Goal: Information Seeking & Learning: Learn about a topic

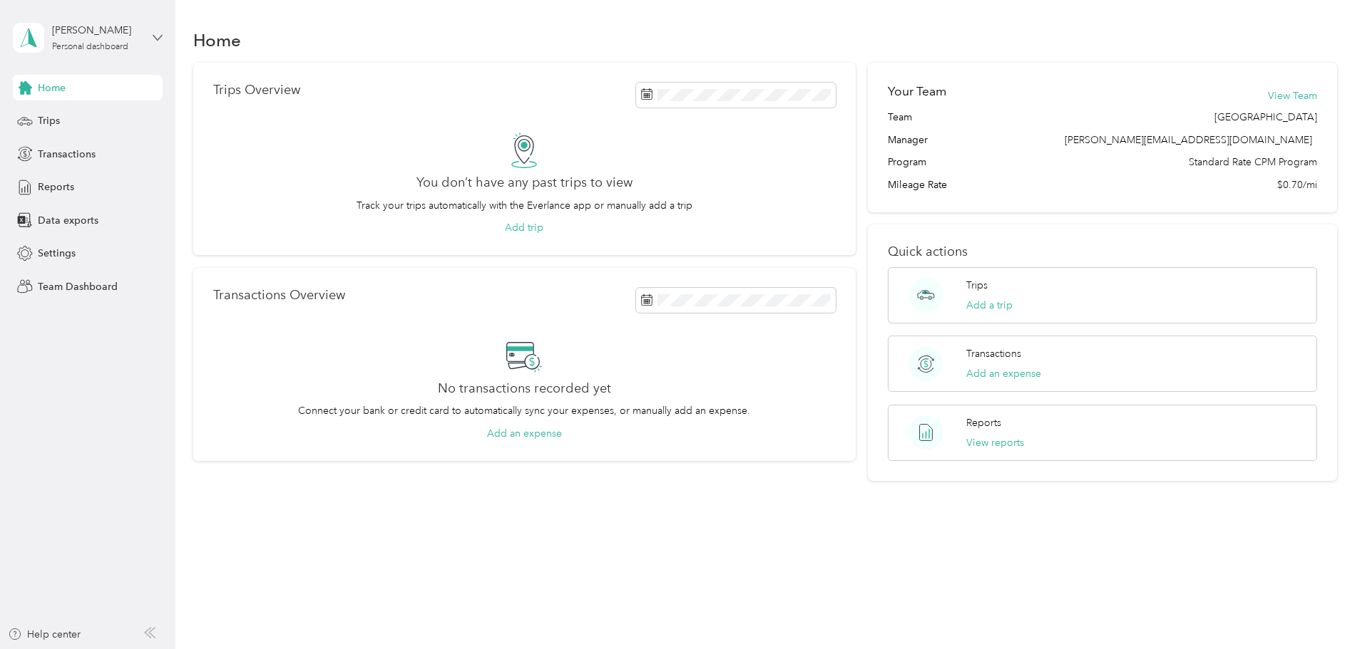
click at [154, 38] on icon at bounding box center [158, 38] width 10 height 10
click at [89, 117] on div "Team dashboard" at bounding box center [64, 117] width 76 height 15
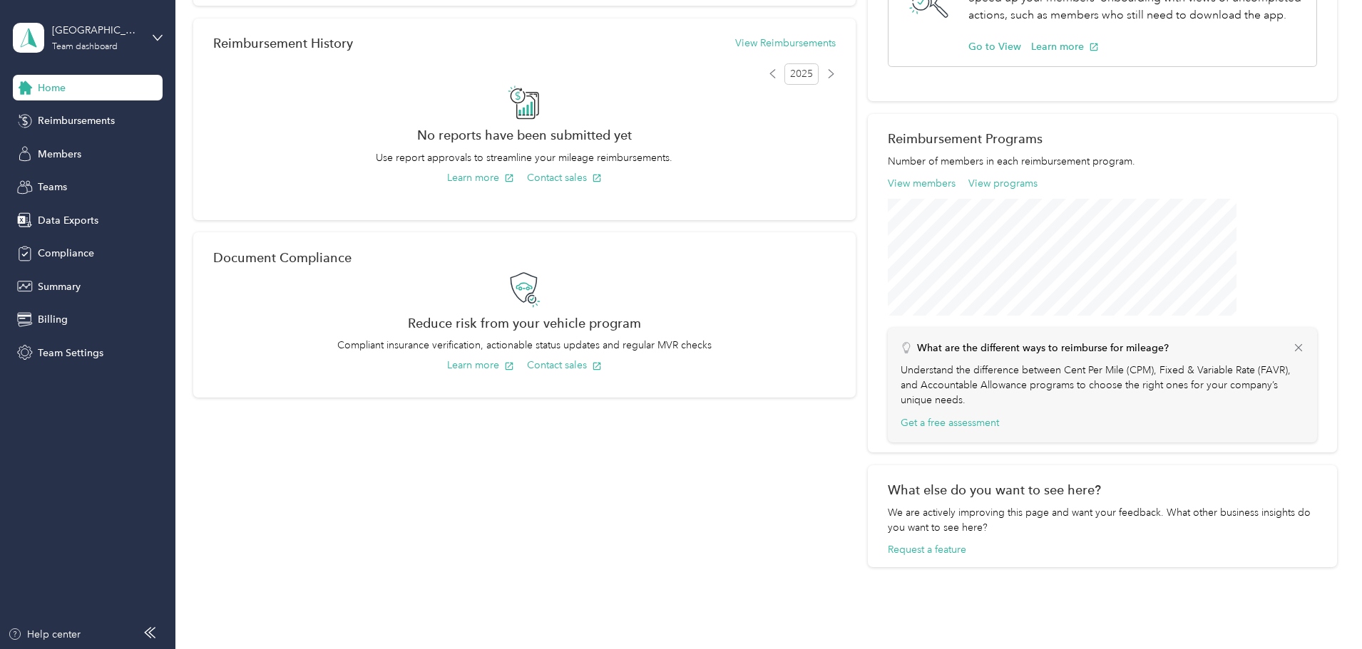
scroll to position [414, 0]
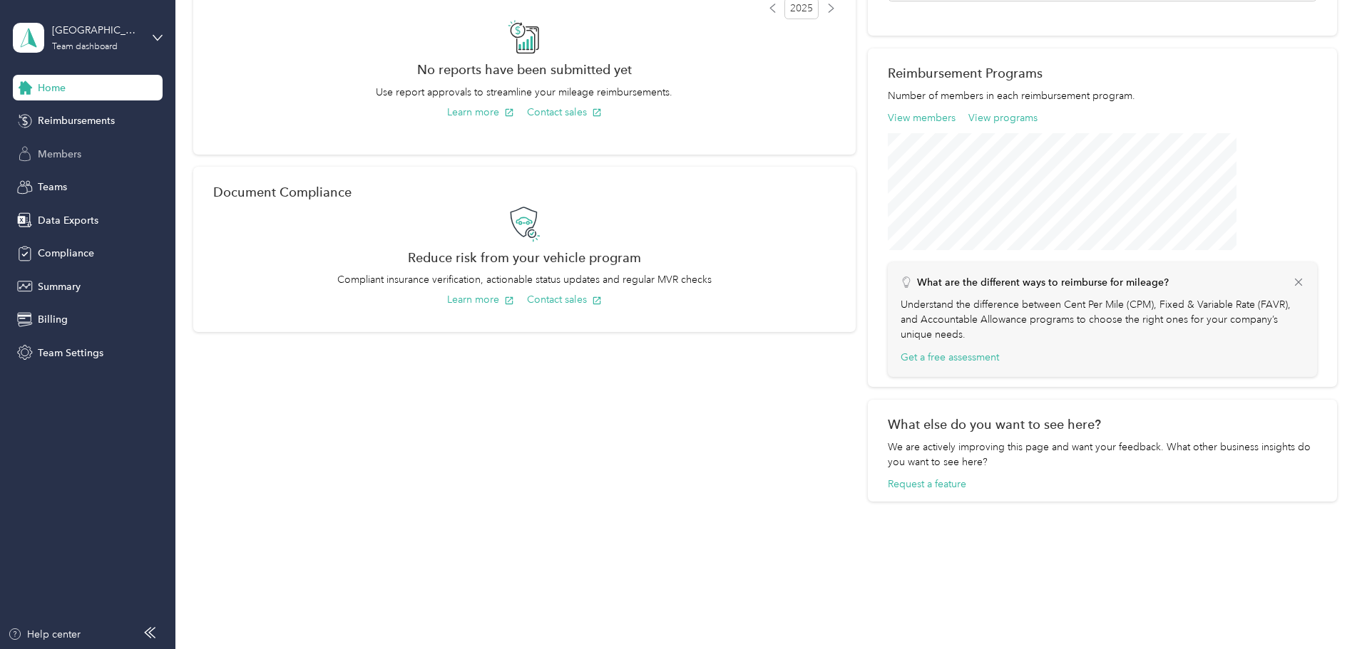
click at [76, 152] on span "Members" at bounding box center [59, 154] width 43 height 15
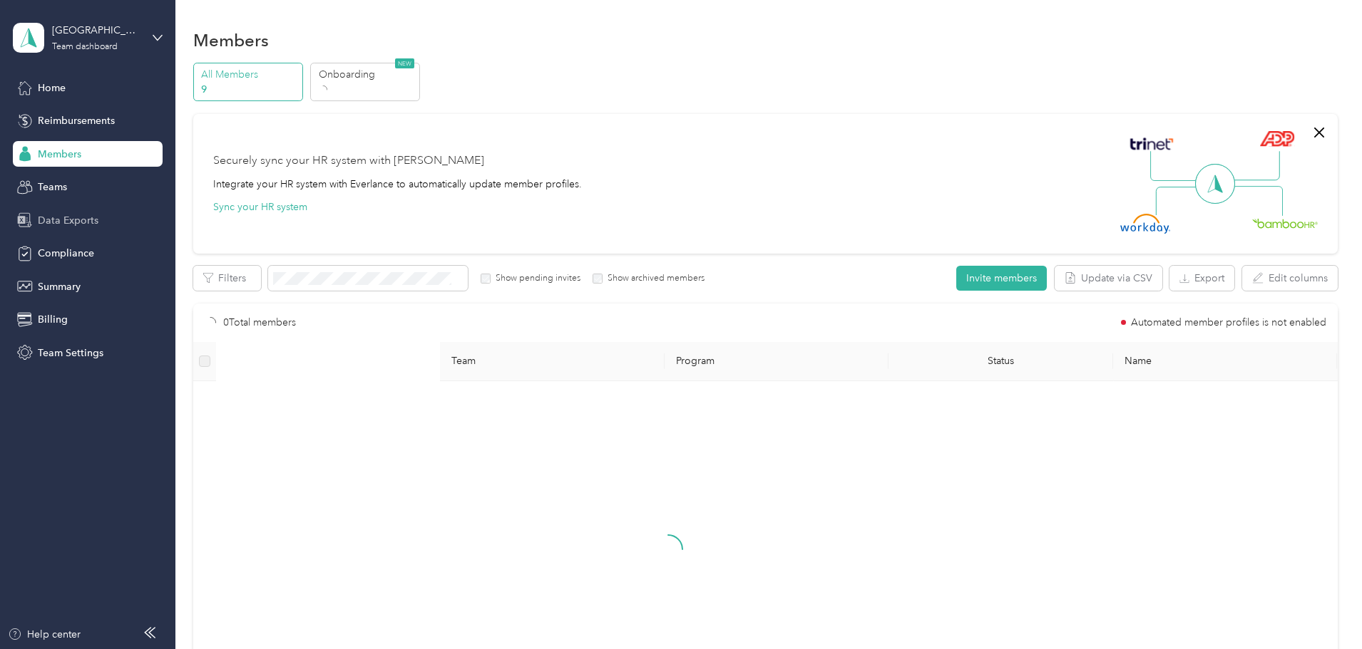
click at [67, 217] on span "Data Exports" at bounding box center [68, 220] width 61 height 15
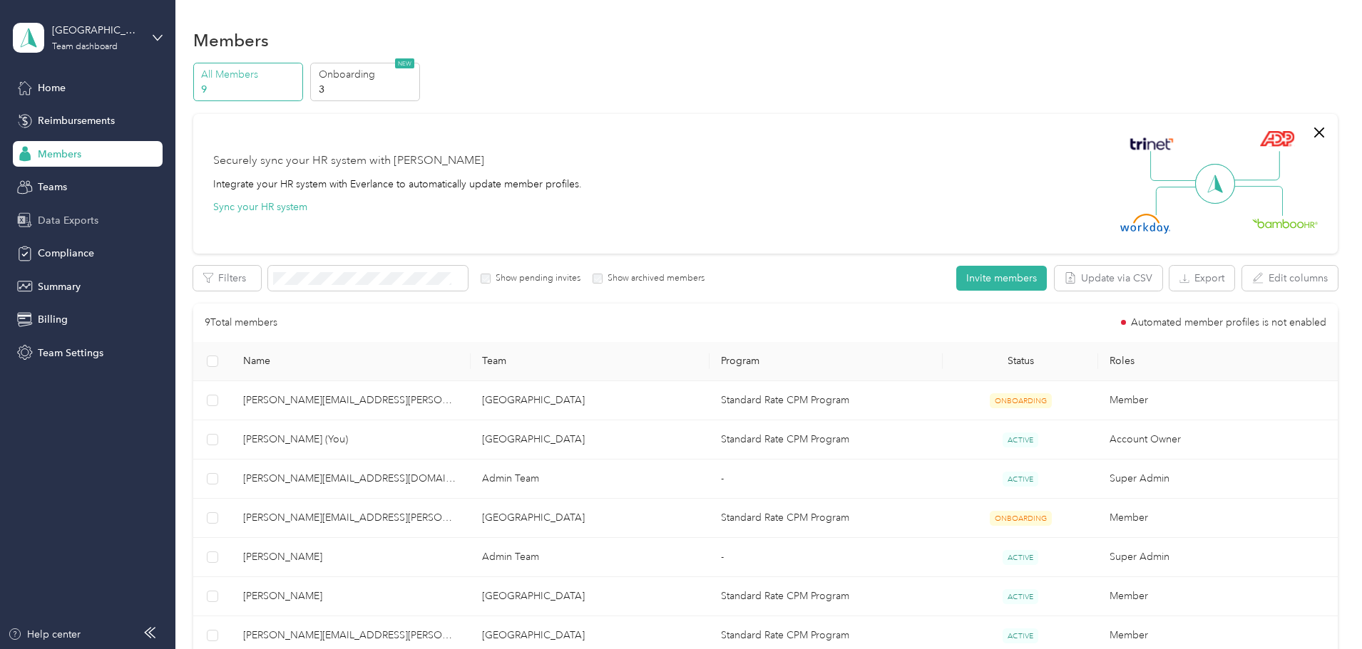
click at [62, 219] on span "Data Exports" at bounding box center [68, 220] width 61 height 15
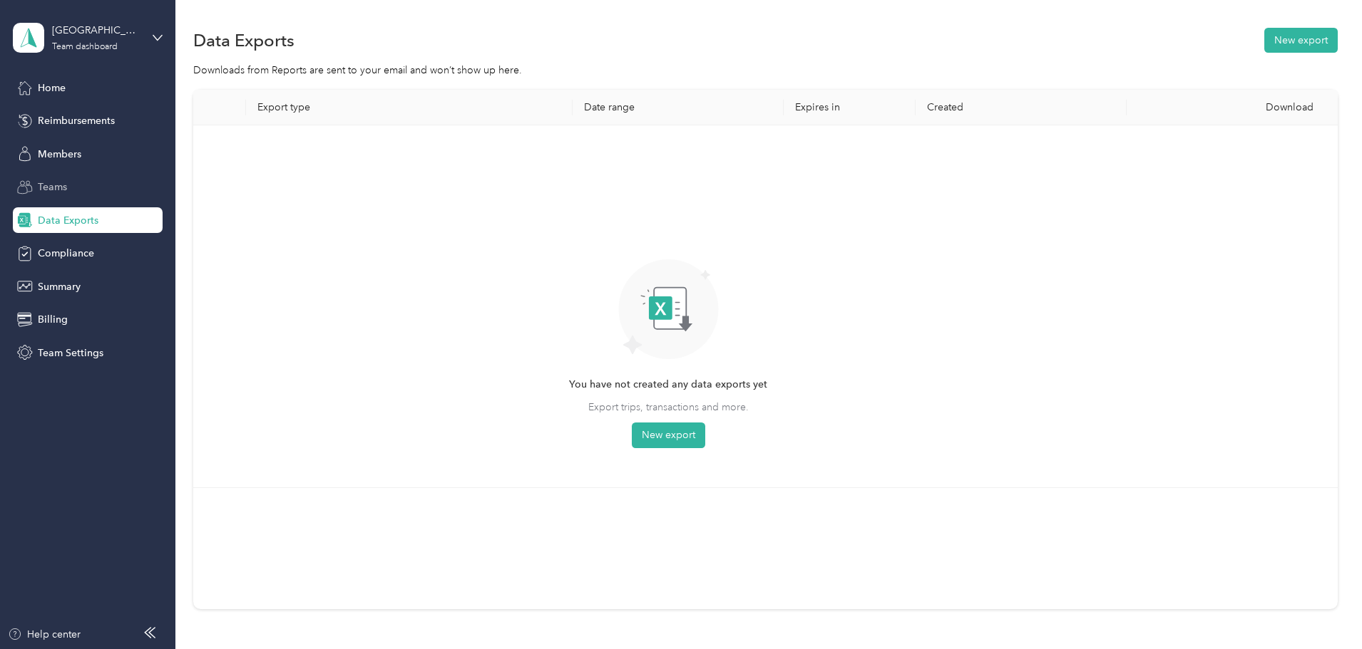
click at [68, 182] on div "Teams" at bounding box center [88, 188] width 150 height 26
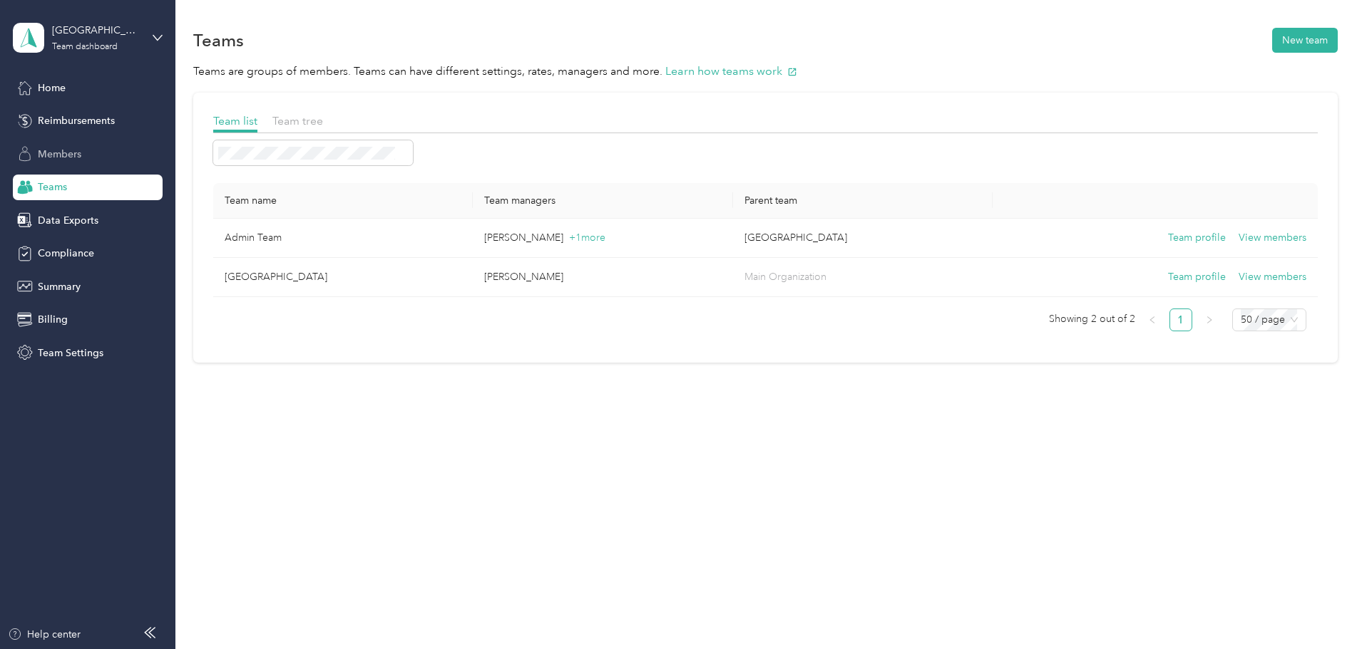
click at [75, 144] on div "Members" at bounding box center [88, 154] width 150 height 26
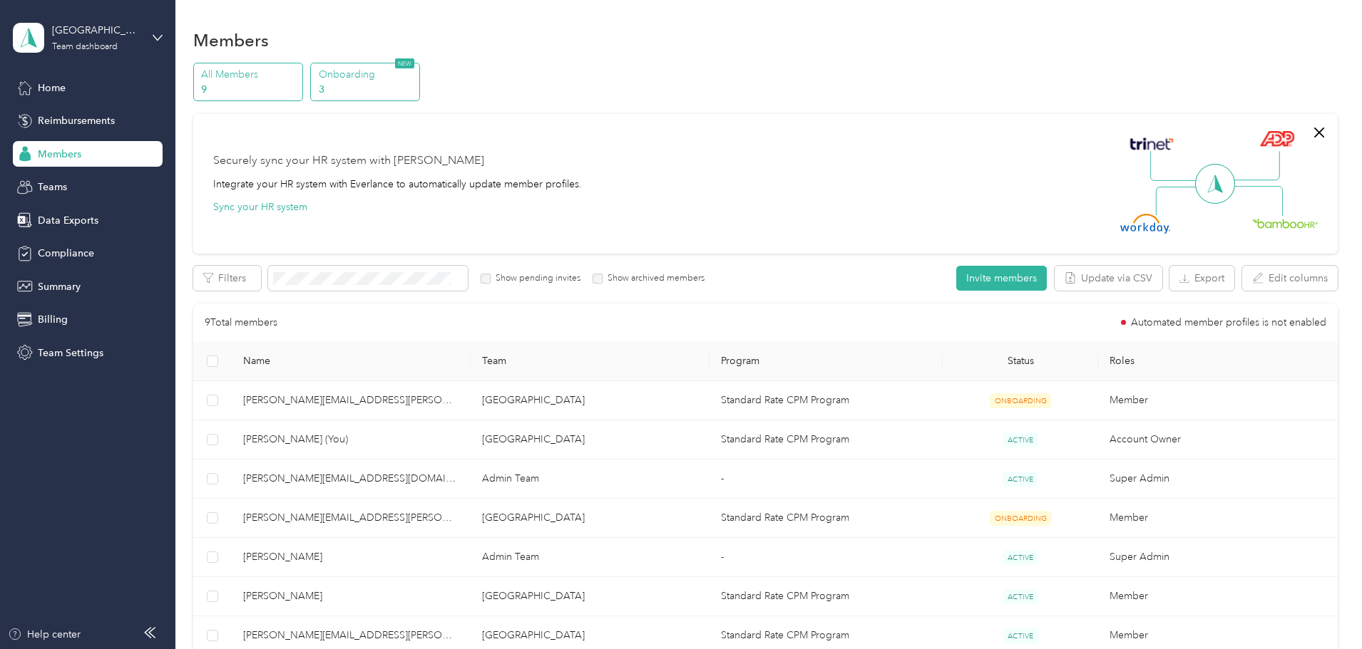
click at [416, 81] on p "Onboarding" at bounding box center [367, 74] width 97 height 15
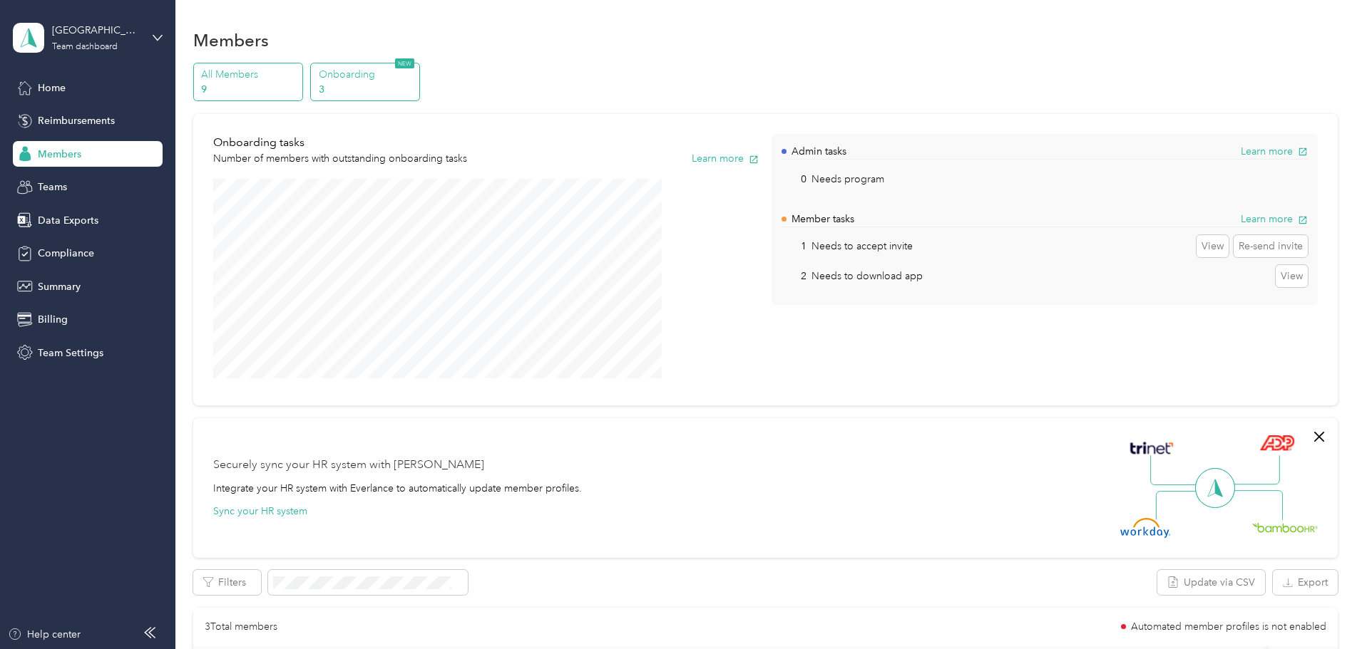
click at [298, 71] on p "All Members" at bounding box center [249, 74] width 97 height 15
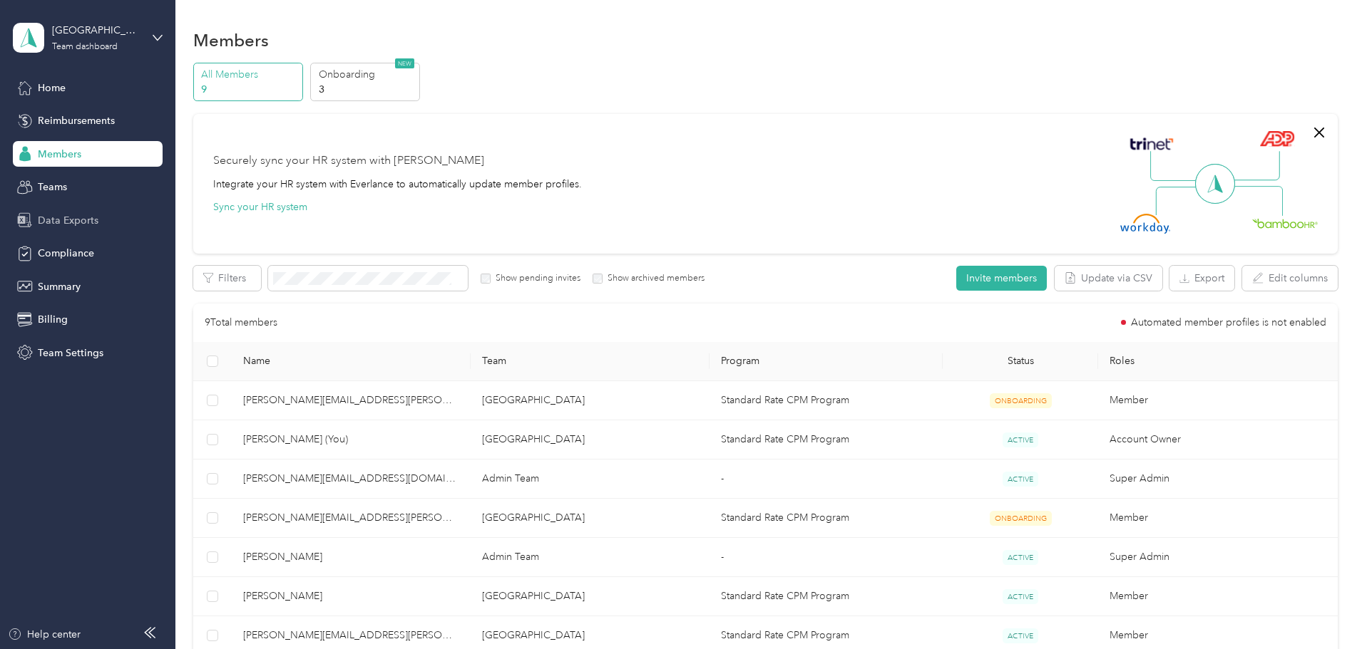
click at [77, 224] on span "Data Exports" at bounding box center [68, 220] width 61 height 15
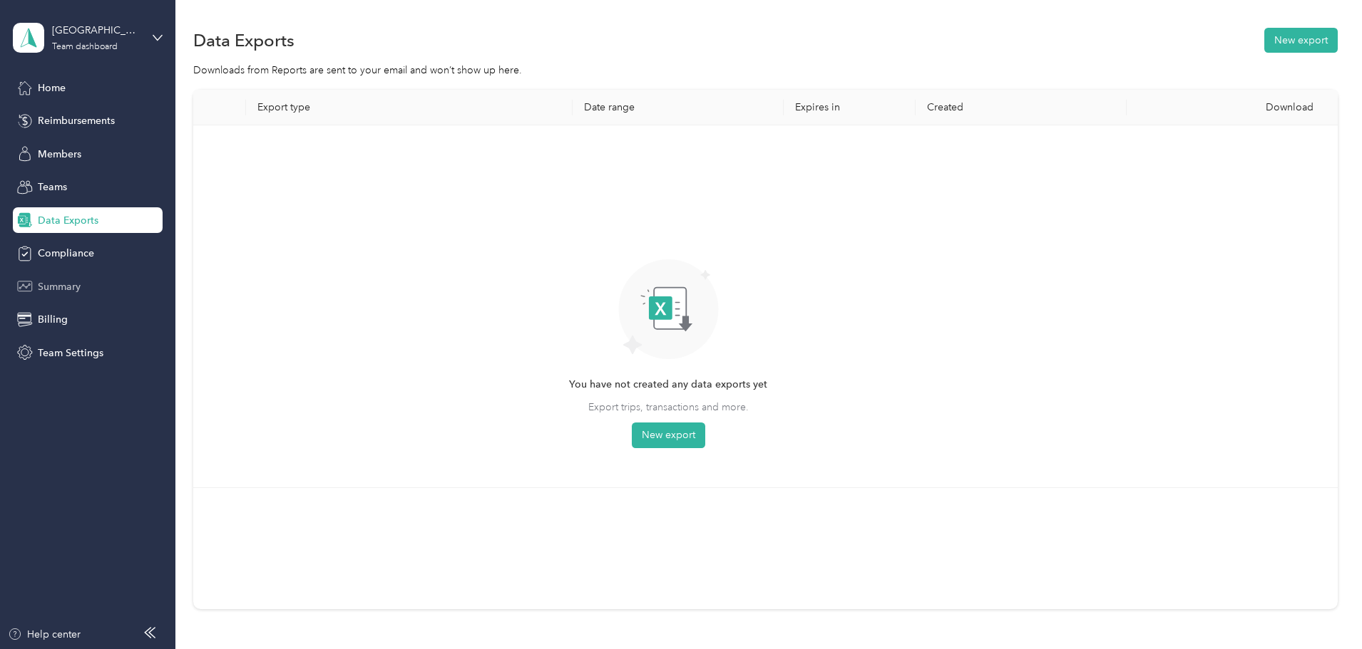
click at [71, 287] on span "Summary" at bounding box center [59, 286] width 43 height 15
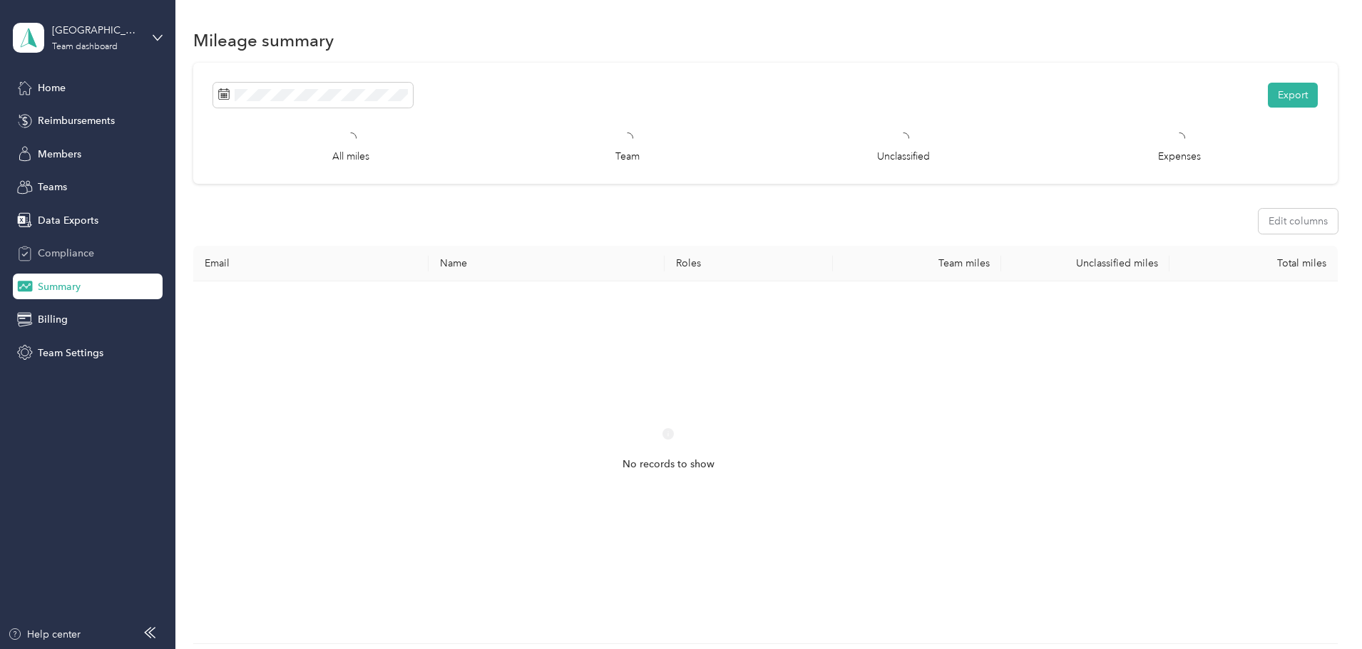
click at [75, 249] on span "Compliance" at bounding box center [66, 253] width 56 height 15
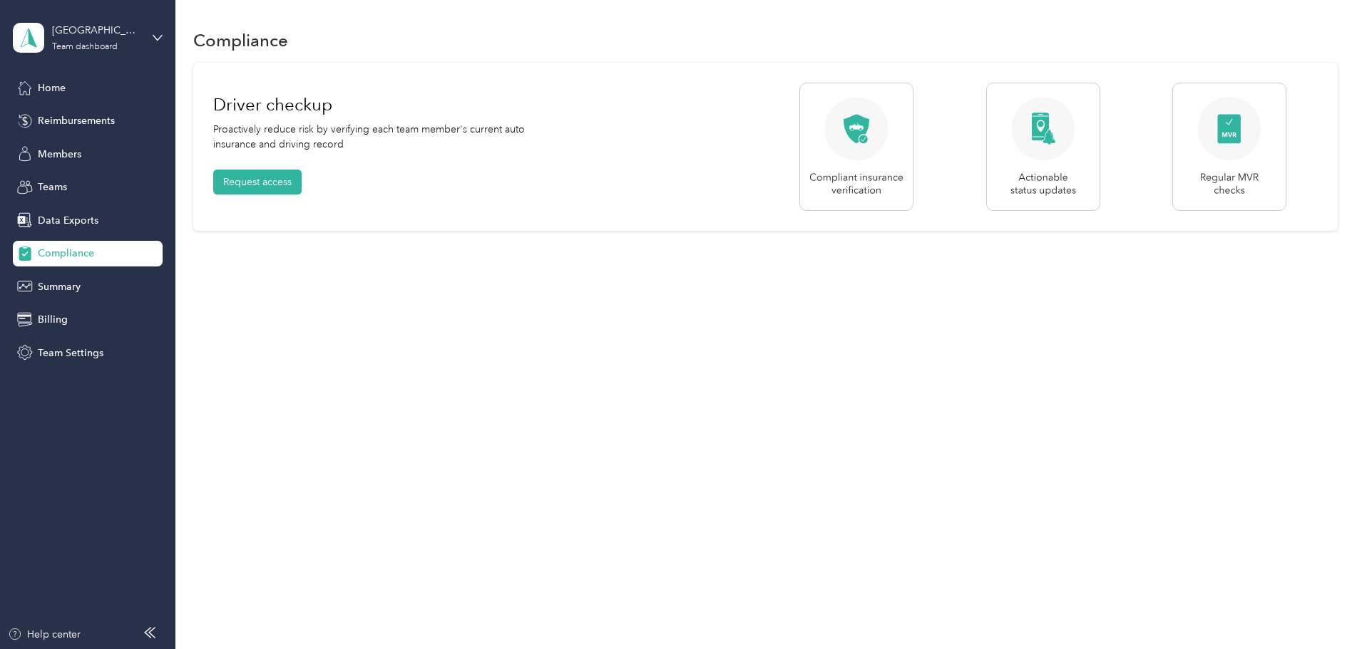
click at [56, 306] on div "Home Reimbursements Members Teams Data Exports Compliance Summary Billing Team …" at bounding box center [88, 220] width 150 height 291
click at [58, 299] on div "Summary" at bounding box center [88, 287] width 150 height 26
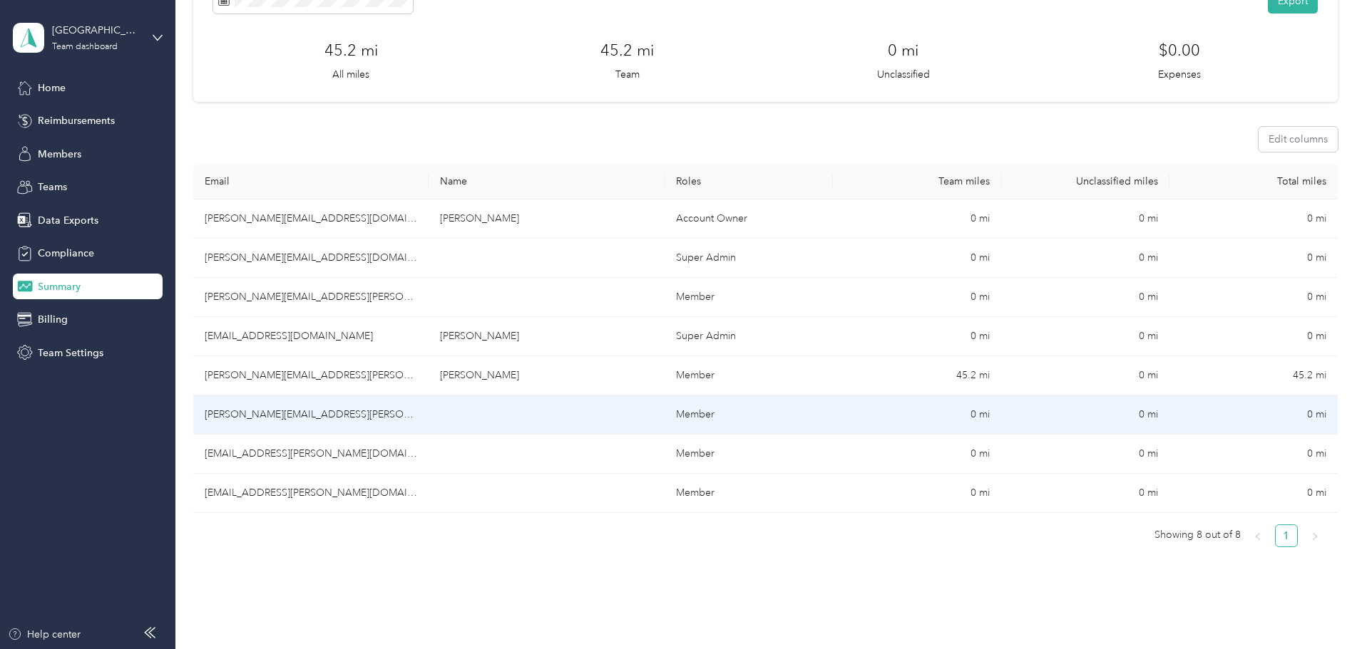
scroll to position [68, 0]
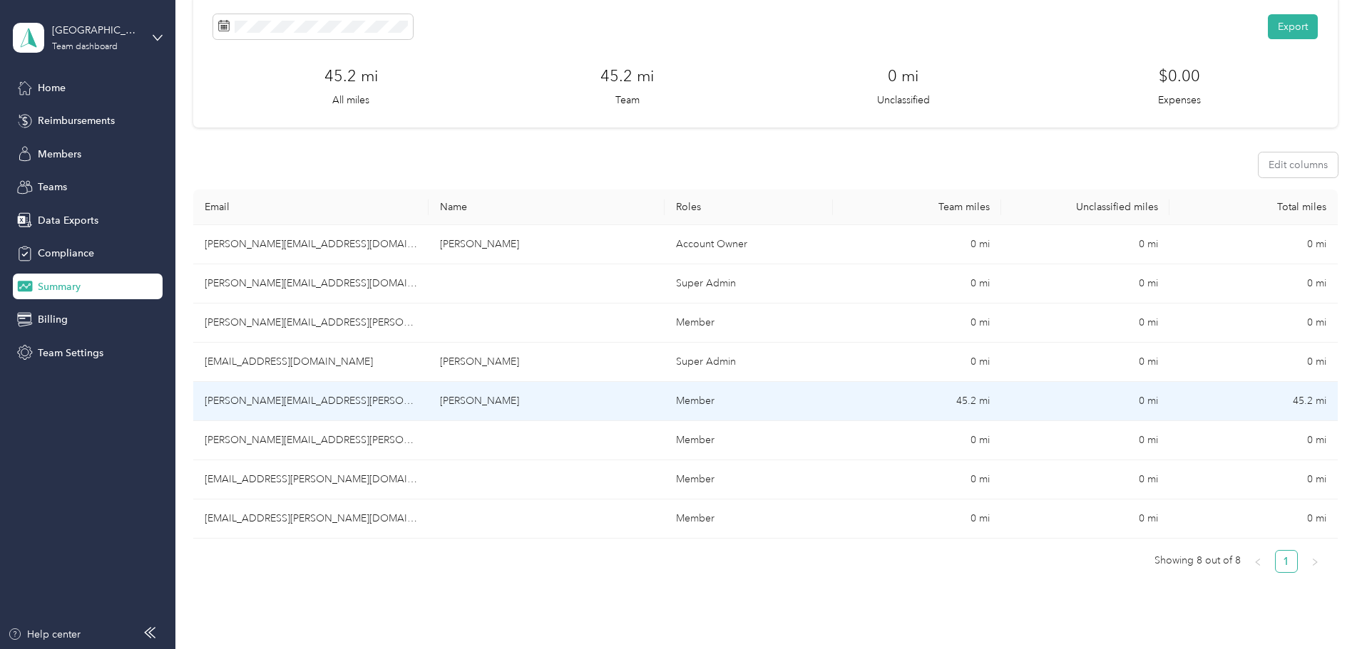
click at [638, 401] on td "[PERSON_NAME]" at bounding box center [545, 401] width 235 height 39
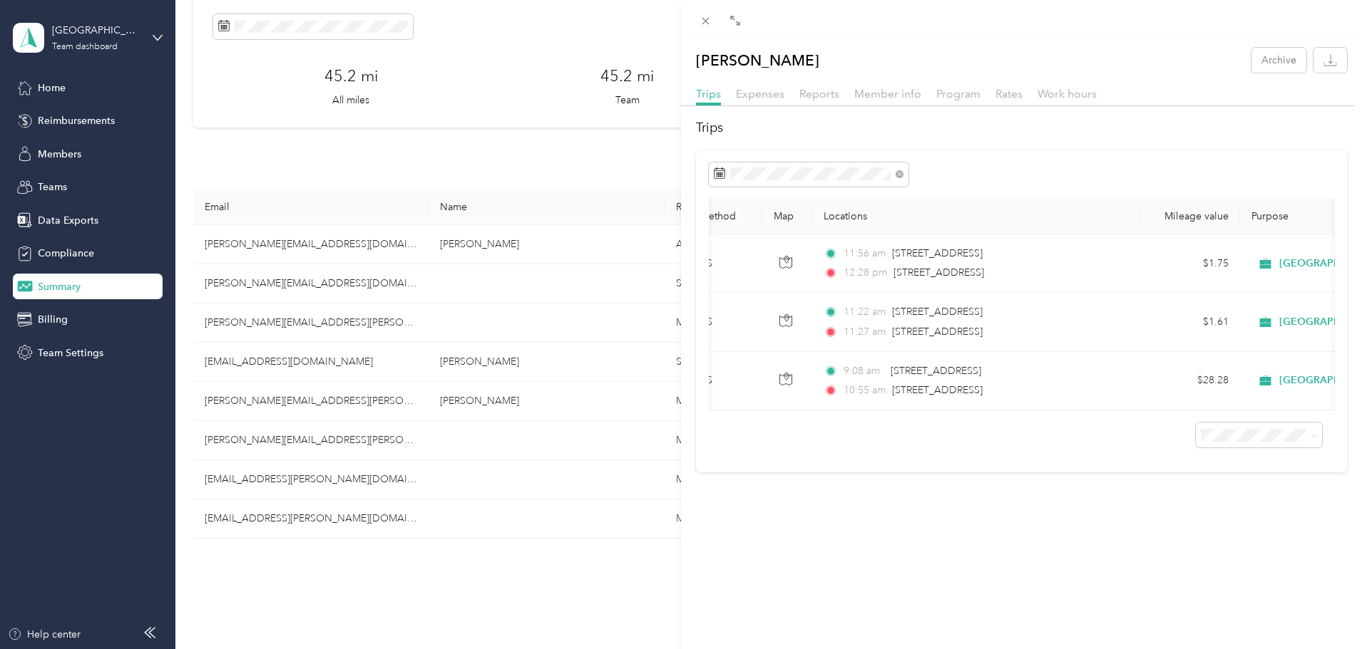
scroll to position [0, 363]
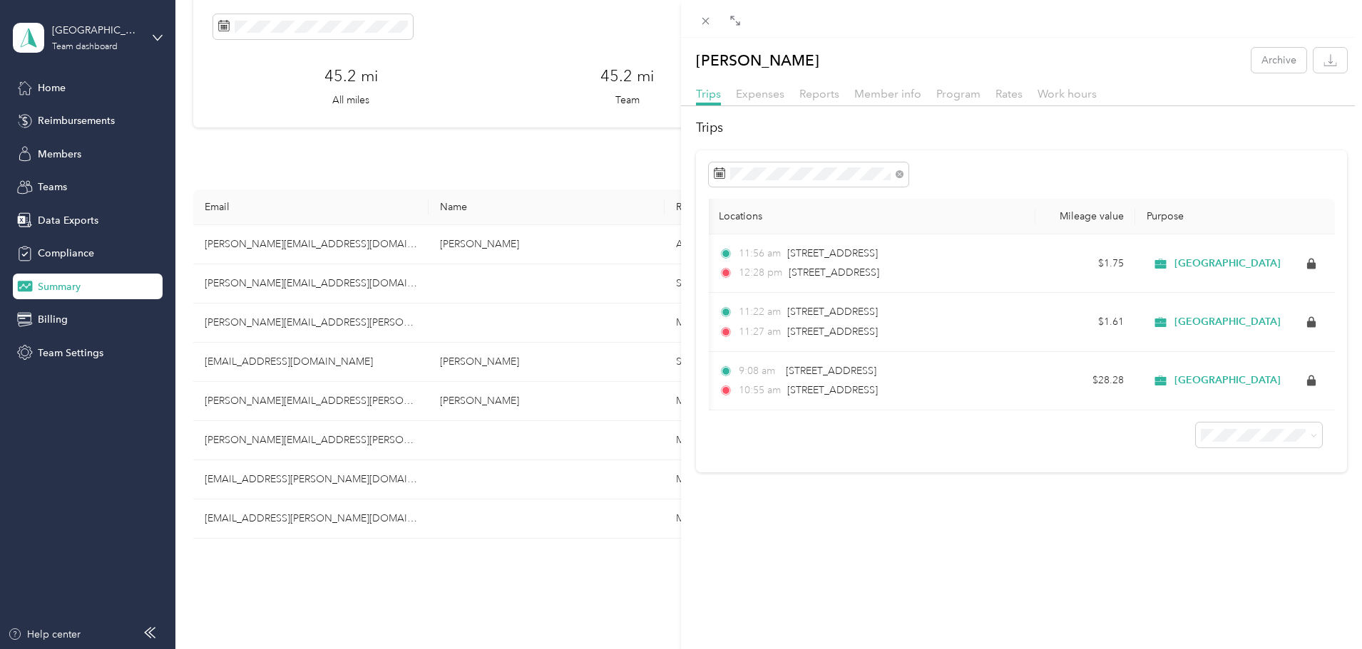
click at [63, 187] on div "[PERSON_NAME] Archive Trips Expenses Reports Member info Program Rates Work hou…" at bounding box center [681, 324] width 1362 height 649
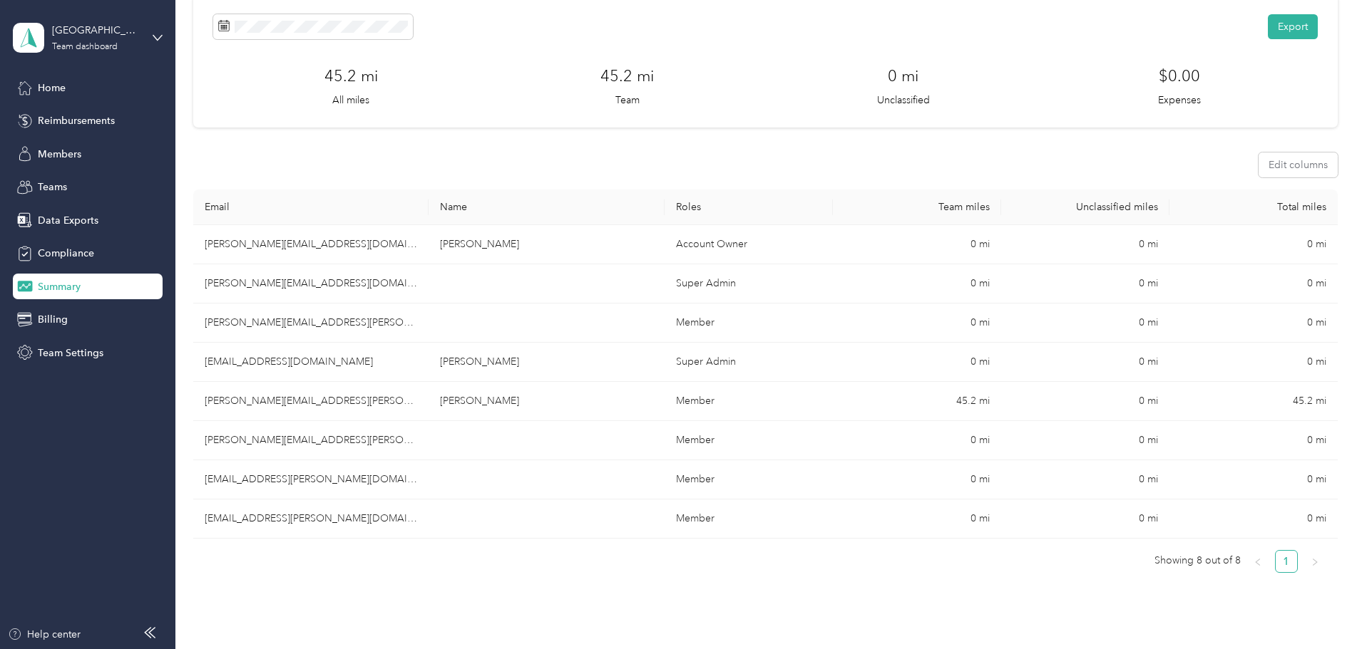
click at [48, 184] on span "Teams" at bounding box center [52, 187] width 29 height 15
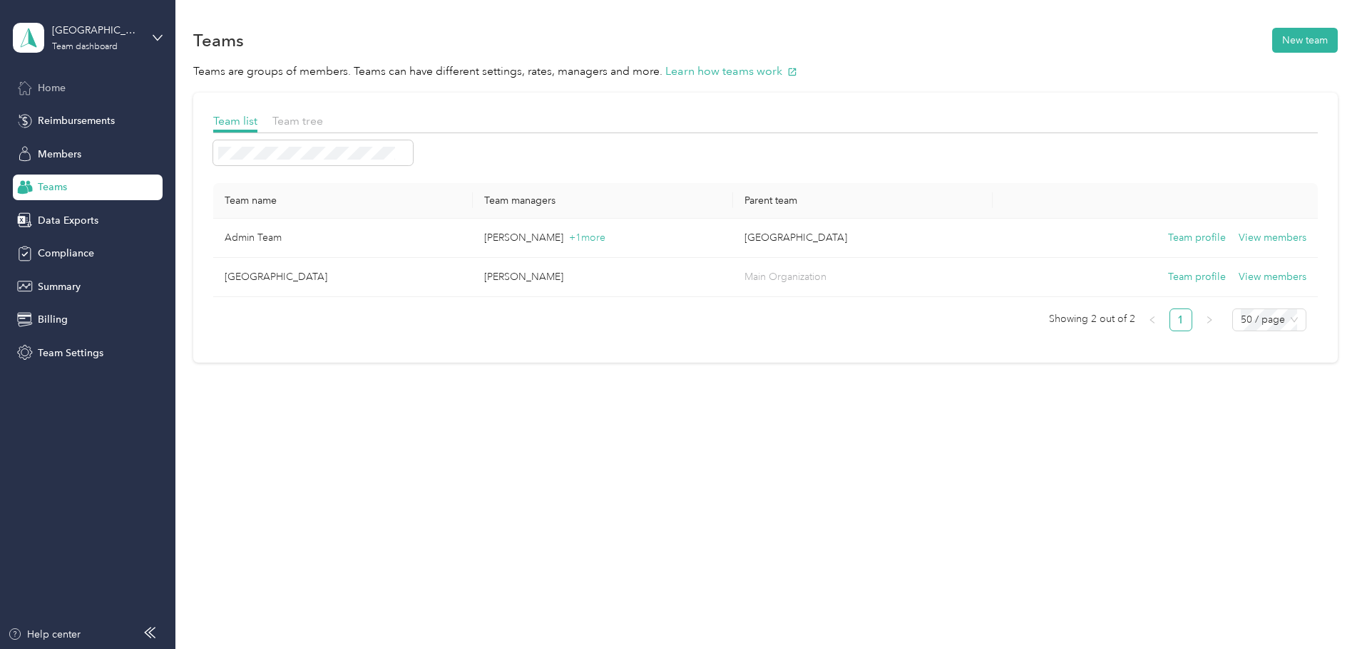
click at [47, 83] on span "Home" at bounding box center [52, 88] width 28 height 15
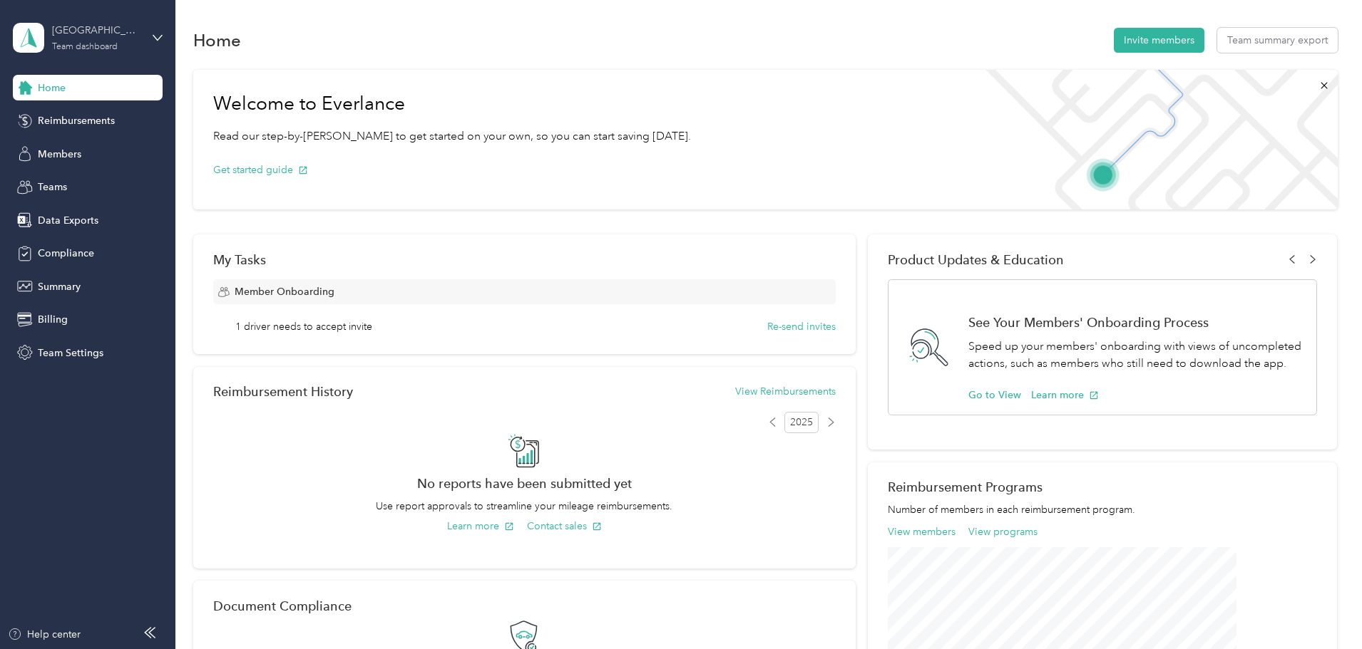
click at [133, 46] on div "Medville Team dashboard" at bounding box center [96, 37] width 89 height 29
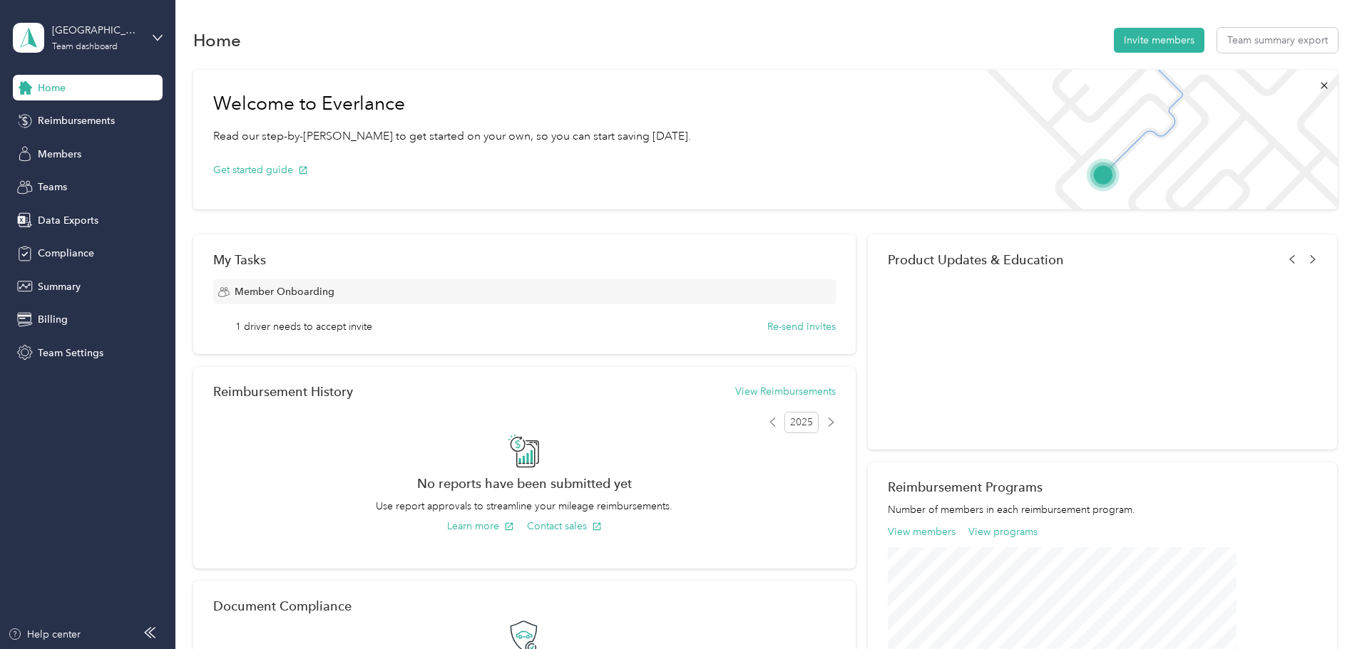
click at [163, 114] on div "Team dashboard" at bounding box center [203, 117] width 361 height 25
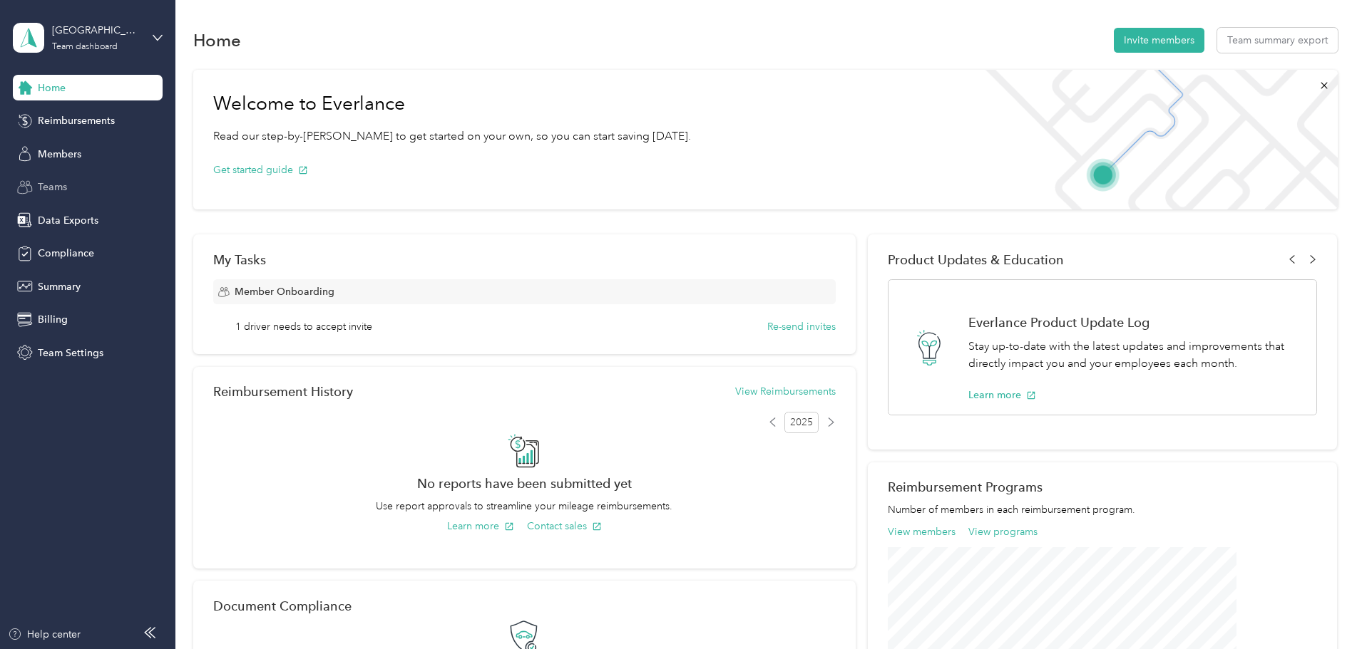
click at [55, 184] on span "Teams" at bounding box center [52, 187] width 29 height 15
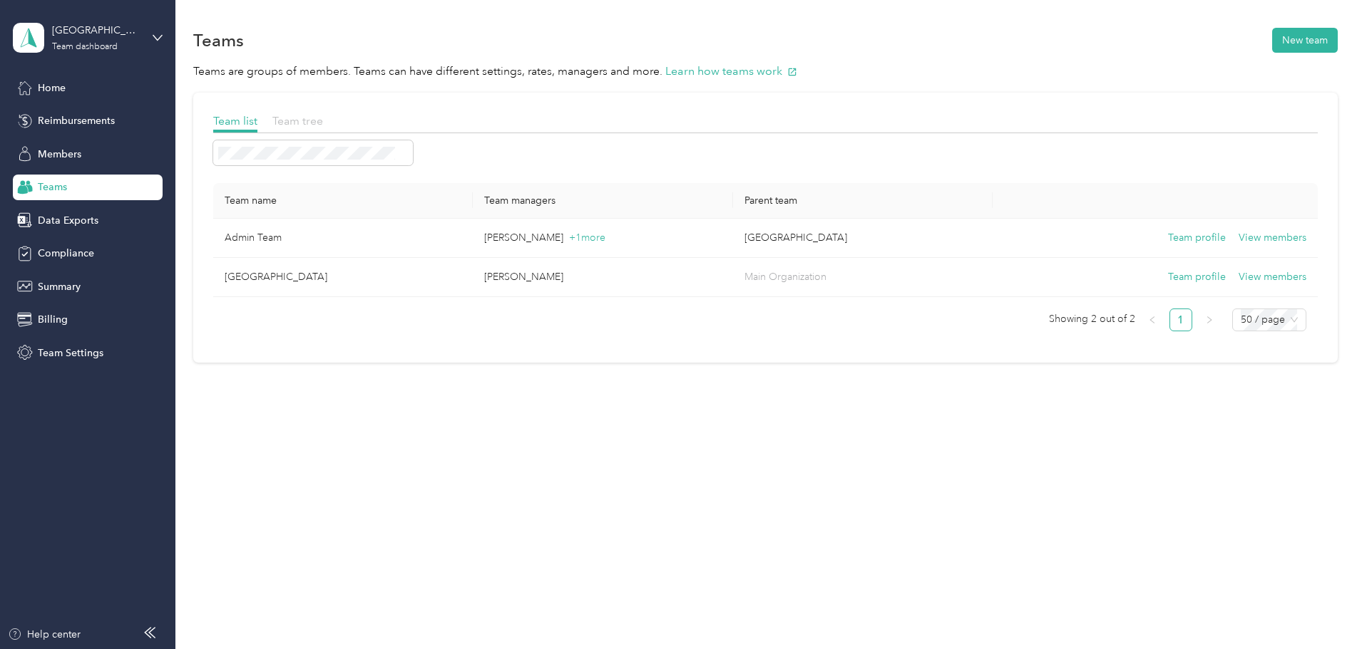
click at [323, 119] on span "Team tree" at bounding box center [297, 121] width 51 height 14
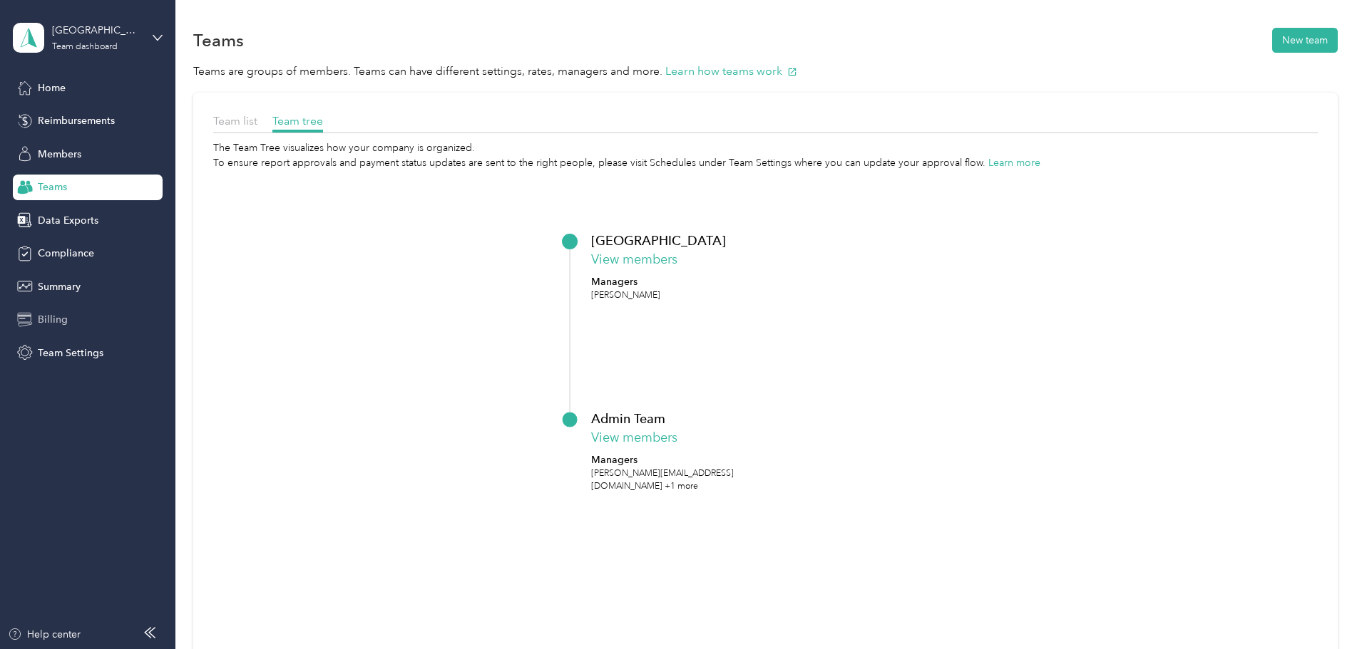
click at [62, 326] on span "Billing" at bounding box center [53, 319] width 30 height 15
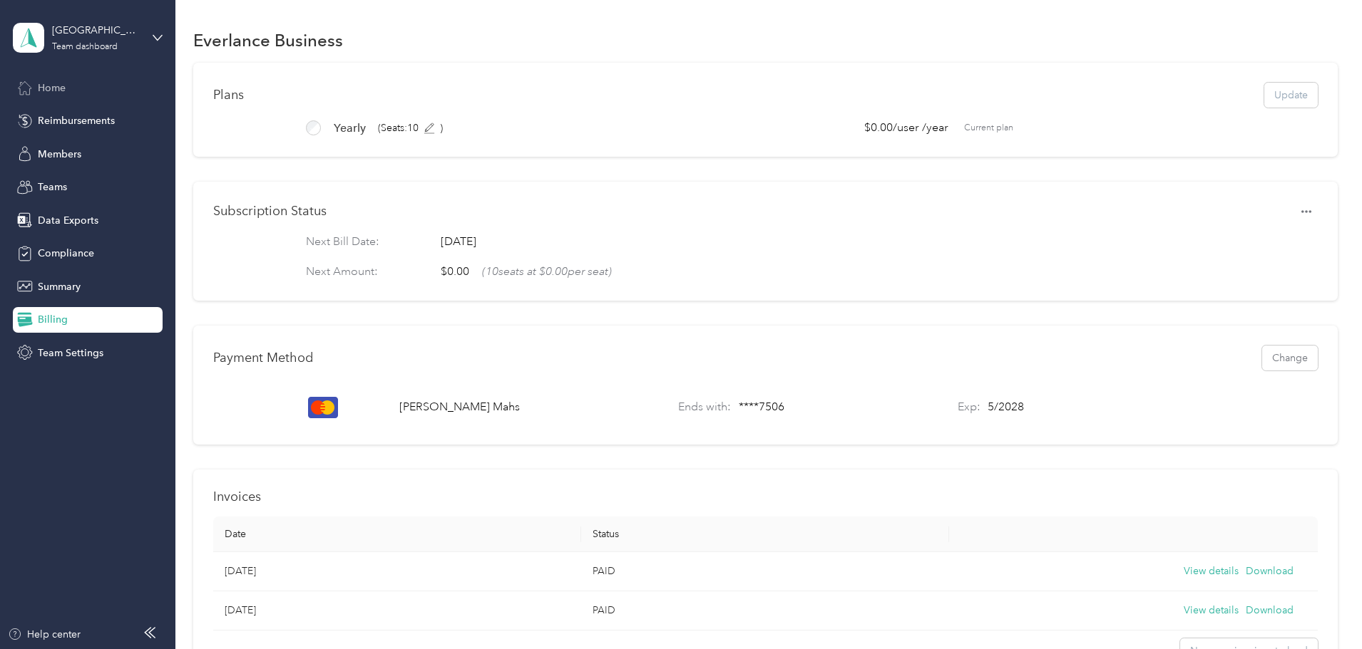
click at [56, 91] on span "Home" at bounding box center [52, 88] width 28 height 15
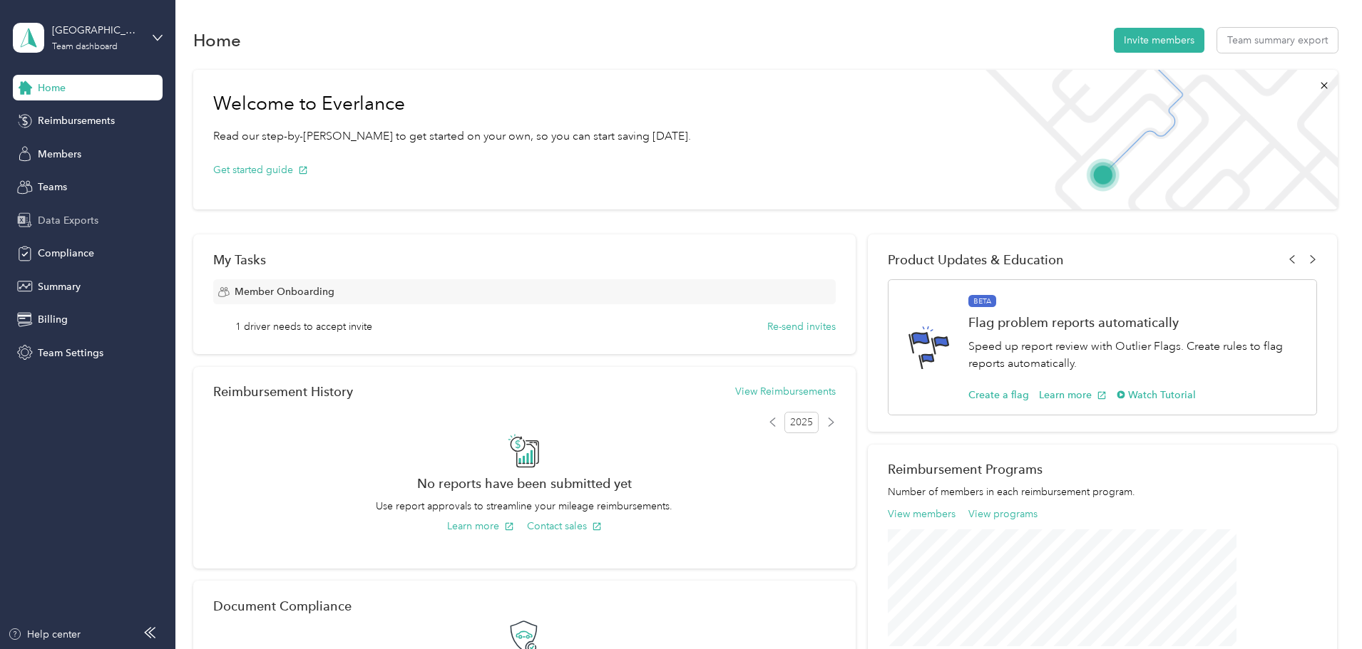
click at [80, 217] on span "Data Exports" at bounding box center [68, 220] width 61 height 15
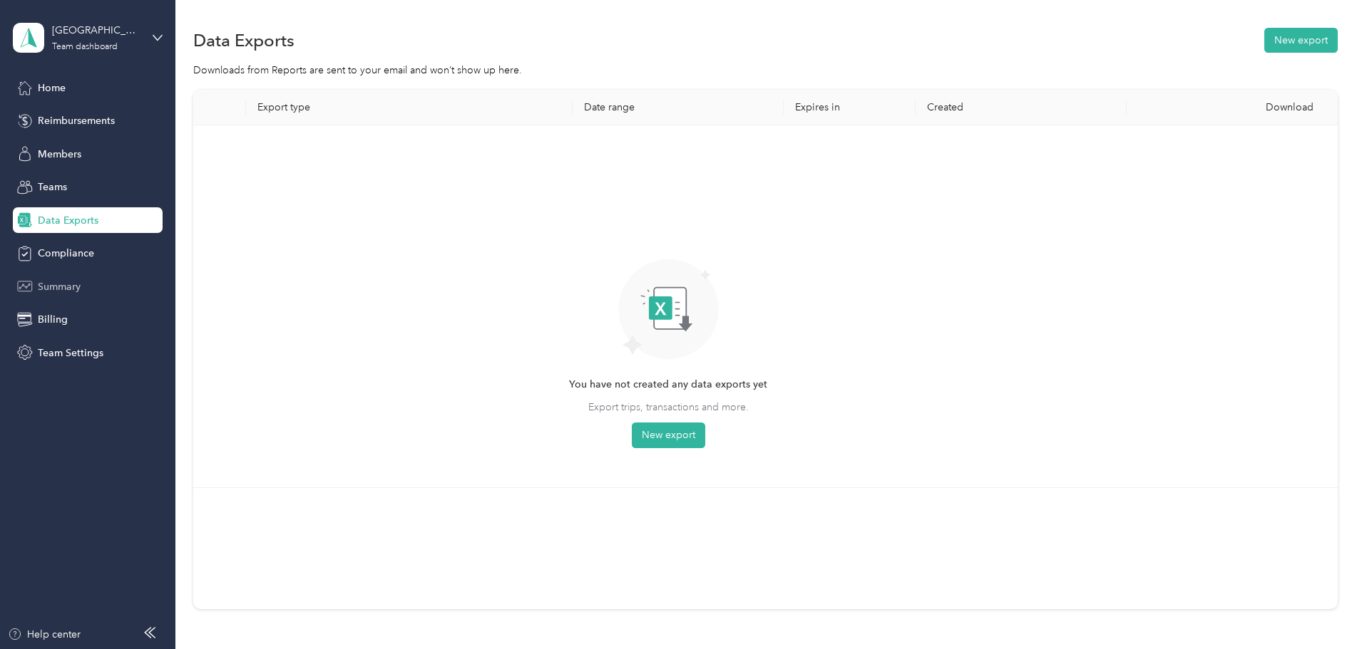
click at [62, 297] on div "Summary" at bounding box center [88, 287] width 150 height 26
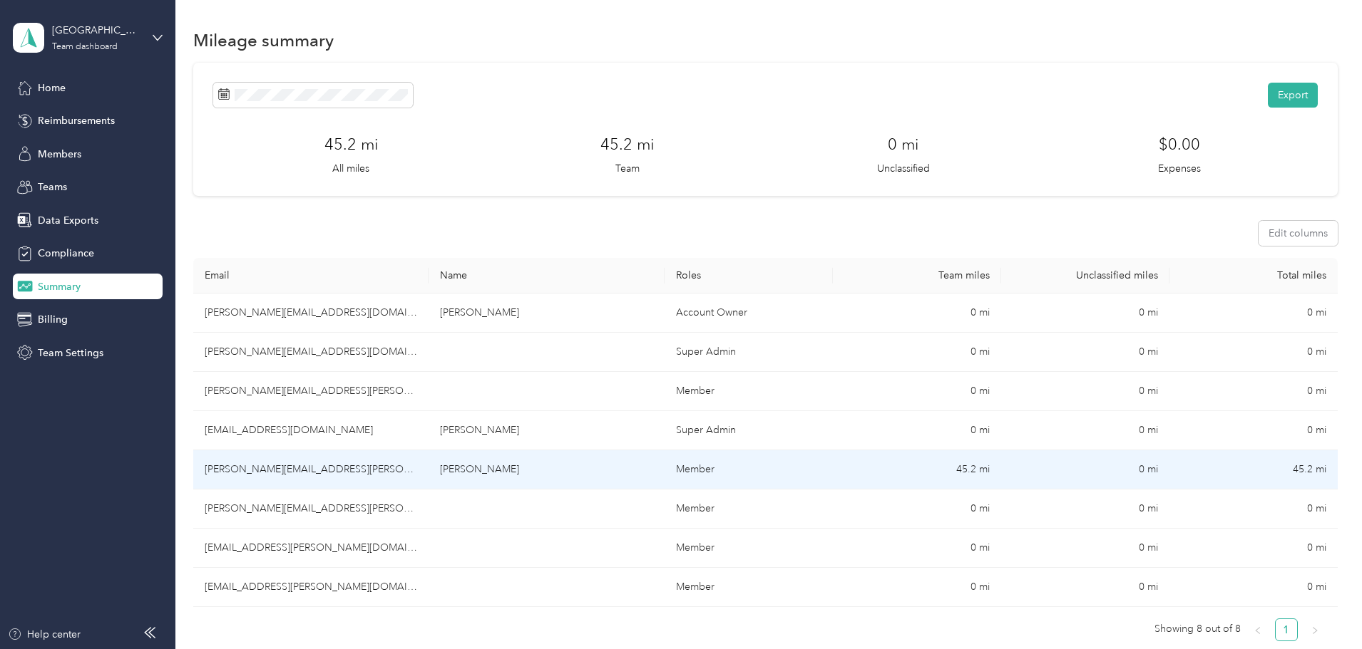
click at [797, 480] on td "Member" at bounding box center [748, 470] width 168 height 39
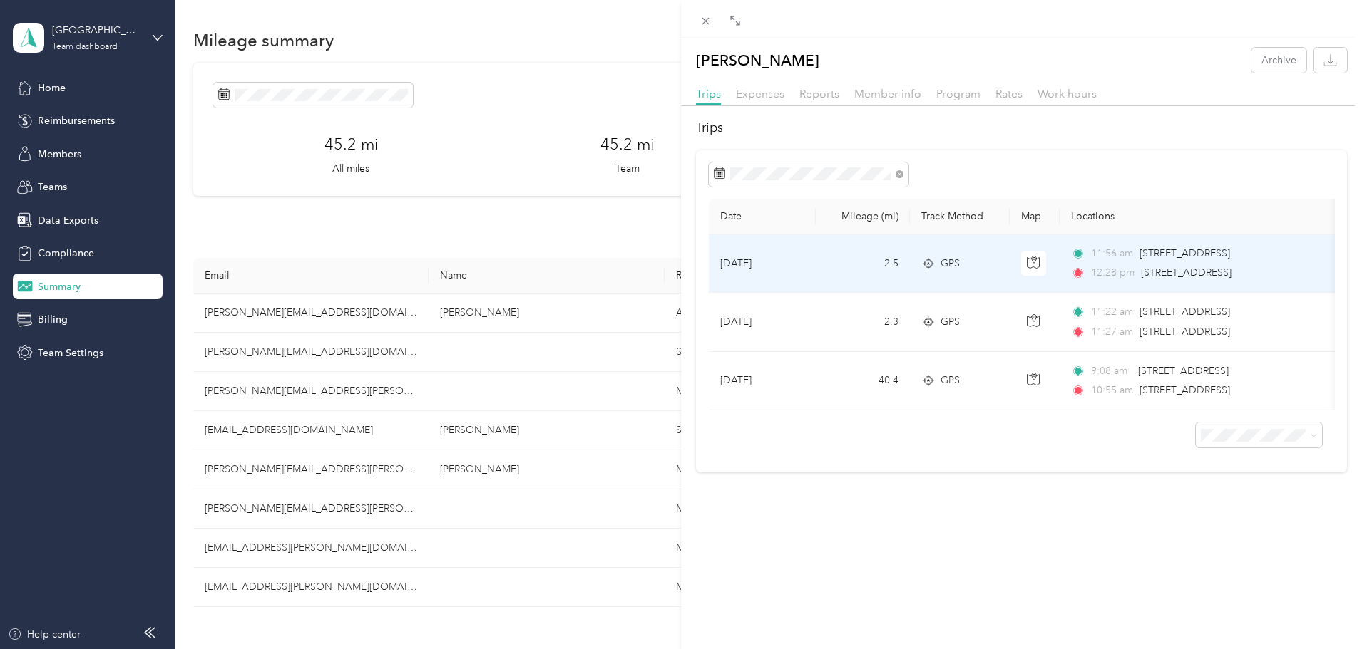
click at [820, 257] on td "2.5" at bounding box center [862, 264] width 94 height 58
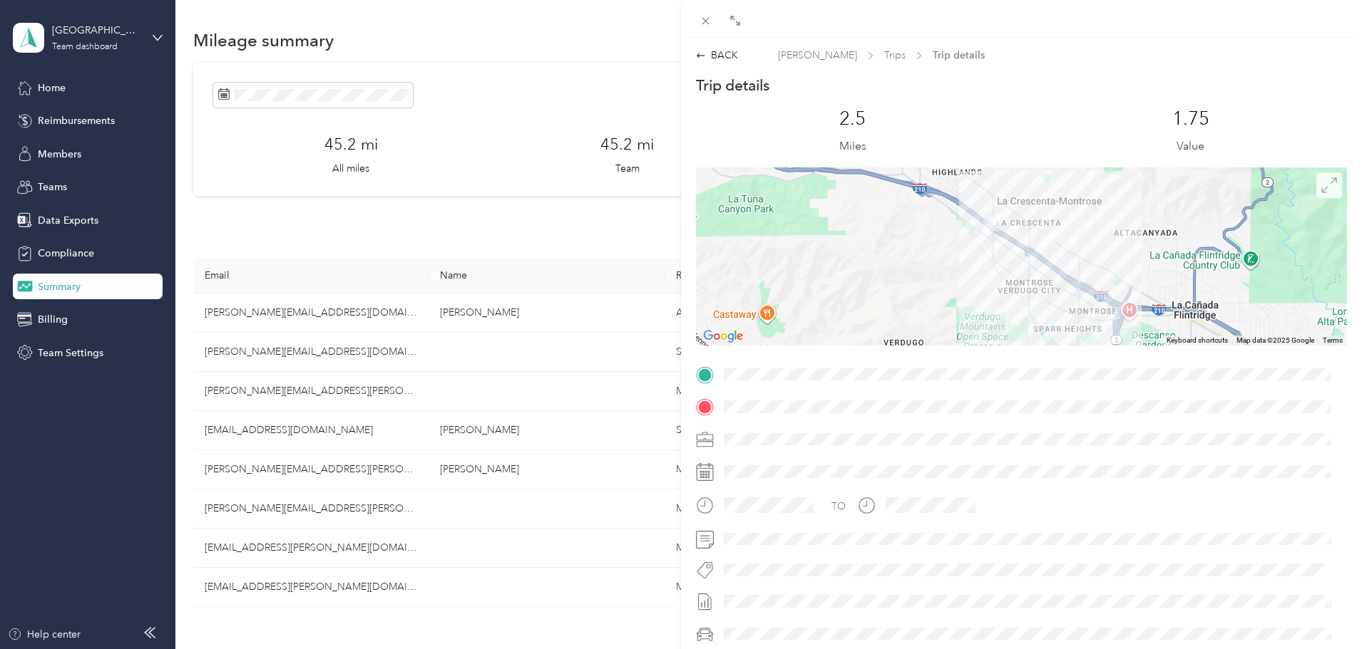
click at [1321, 190] on icon at bounding box center [1329, 185] width 16 height 16
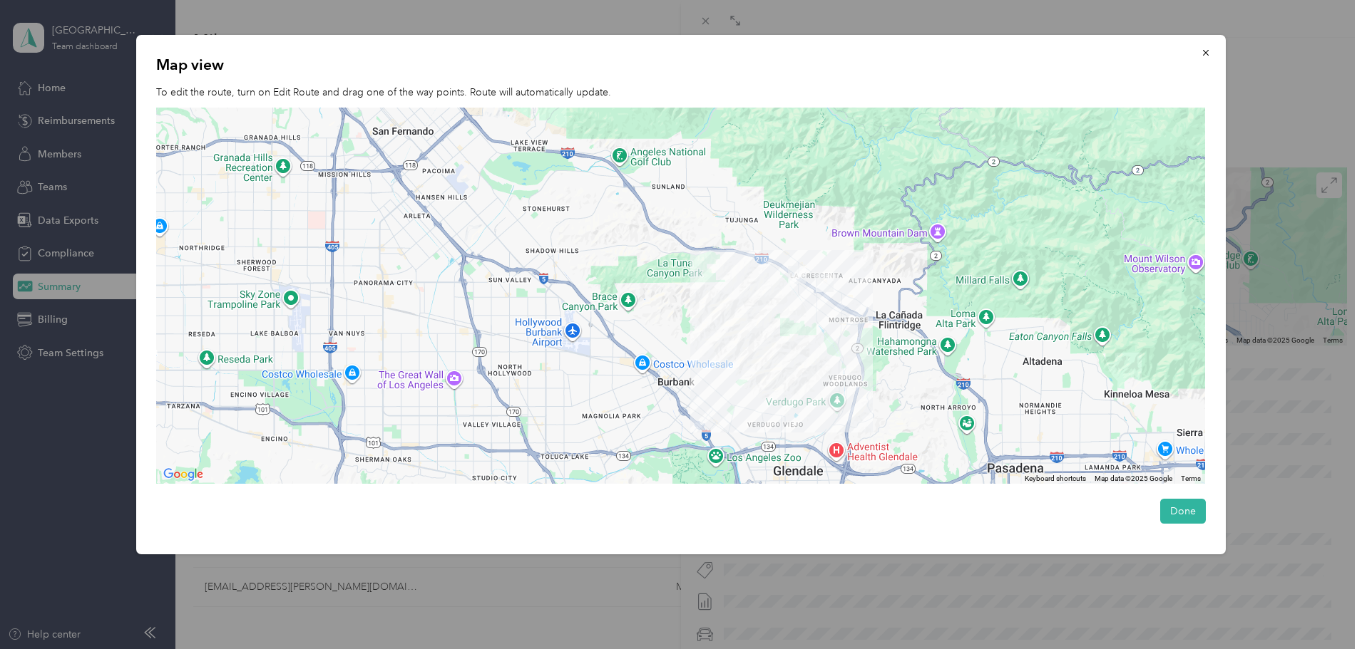
drag, startPoint x: 974, startPoint y: 248, endPoint x: 878, endPoint y: 263, distance: 98.1
click at [878, 263] on div at bounding box center [680, 296] width 1049 height 376
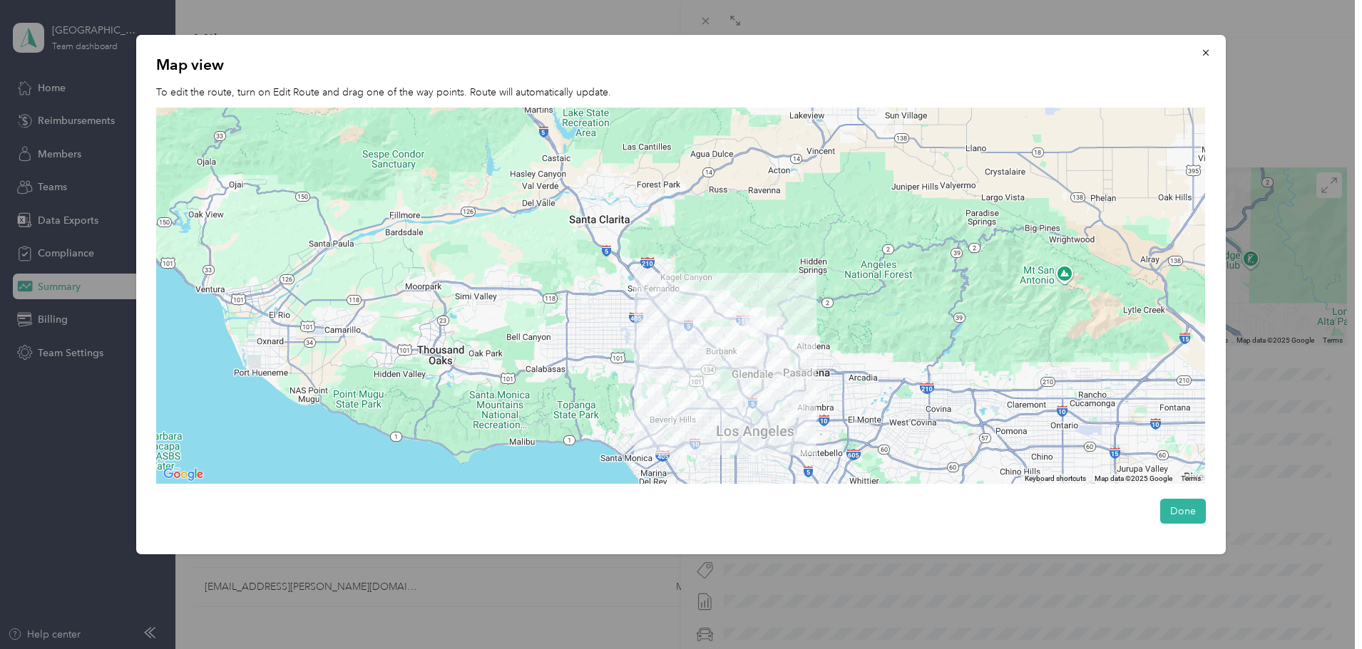
drag, startPoint x: 910, startPoint y: 294, endPoint x: 813, endPoint y: 335, distance: 104.7
click at [813, 335] on div at bounding box center [680, 296] width 1049 height 376
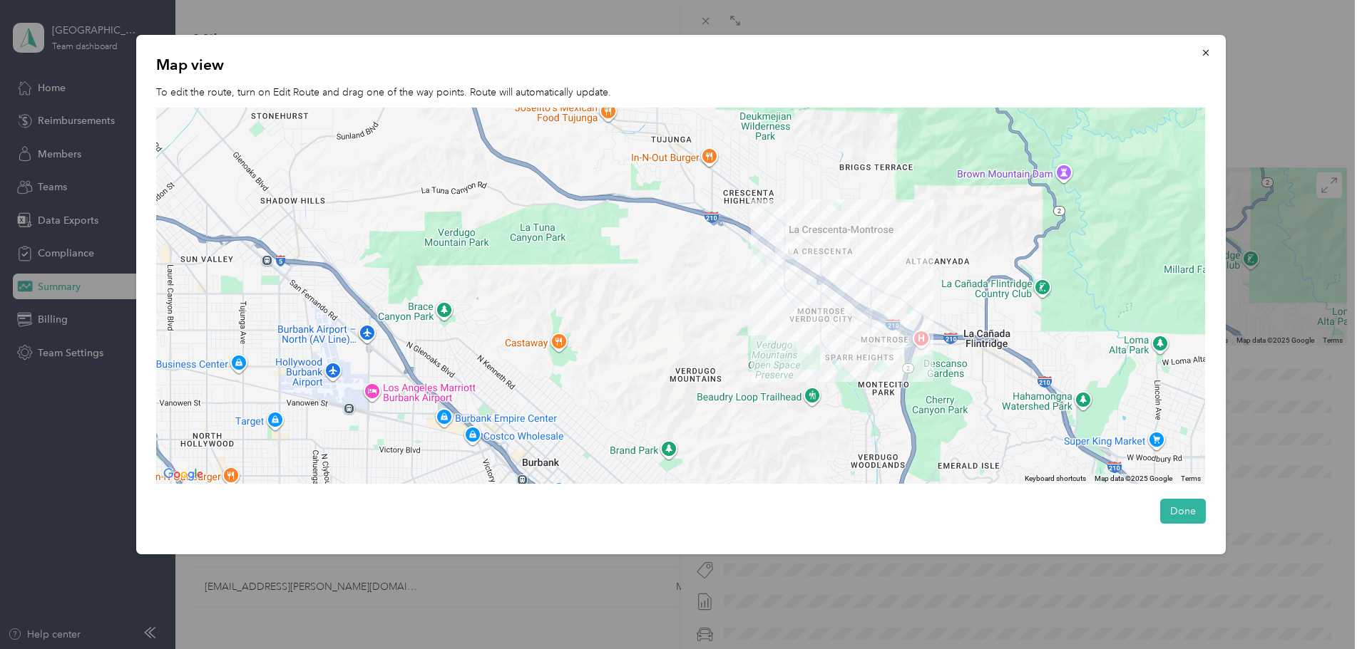
drag, startPoint x: 815, startPoint y: 282, endPoint x: 706, endPoint y: 298, distance: 110.2
click at [706, 298] on div at bounding box center [680, 296] width 1049 height 376
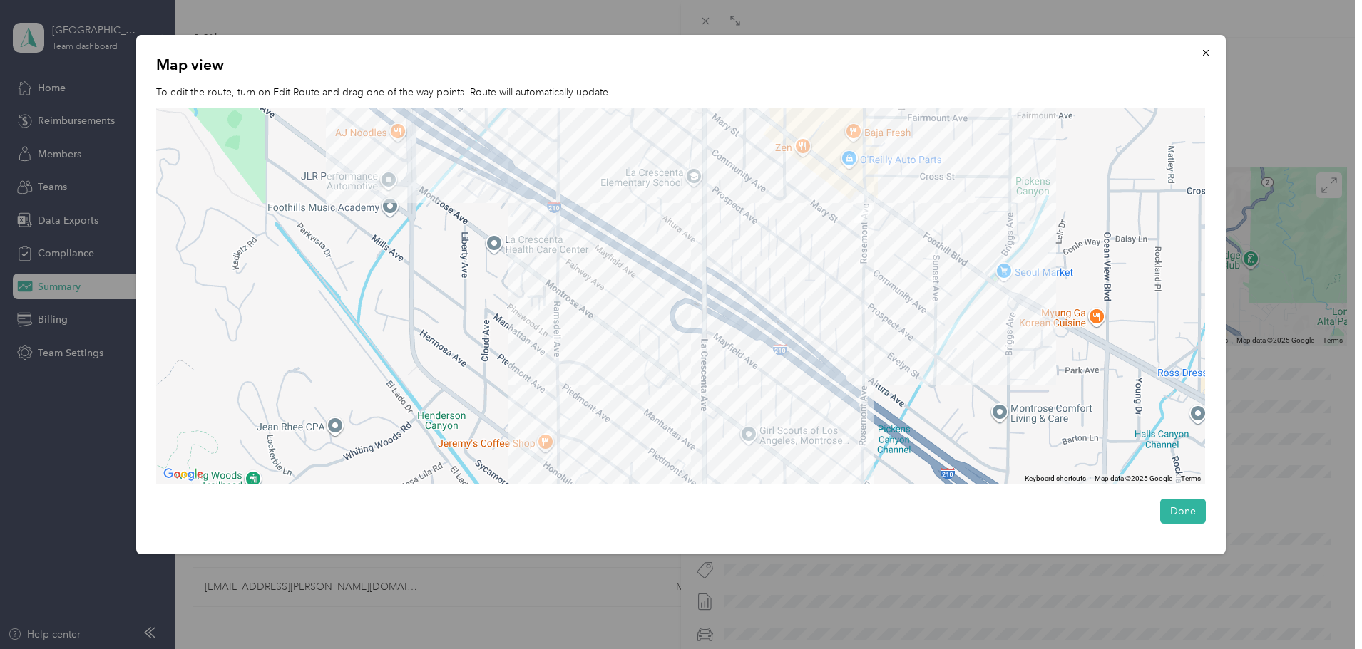
drag, startPoint x: 938, startPoint y: 225, endPoint x: 791, endPoint y: 286, distance: 159.1
click at [791, 286] on div at bounding box center [680, 296] width 1049 height 376
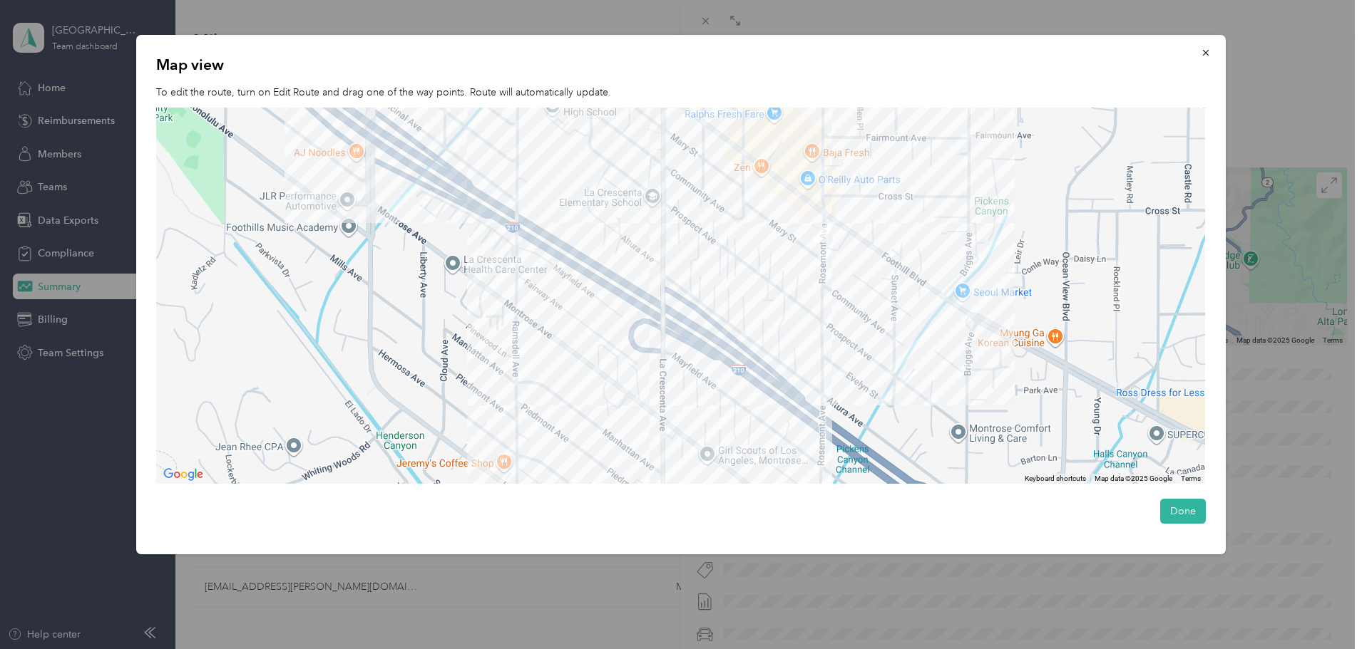
click at [820, 231] on img at bounding box center [821, 234] width 29 height 29
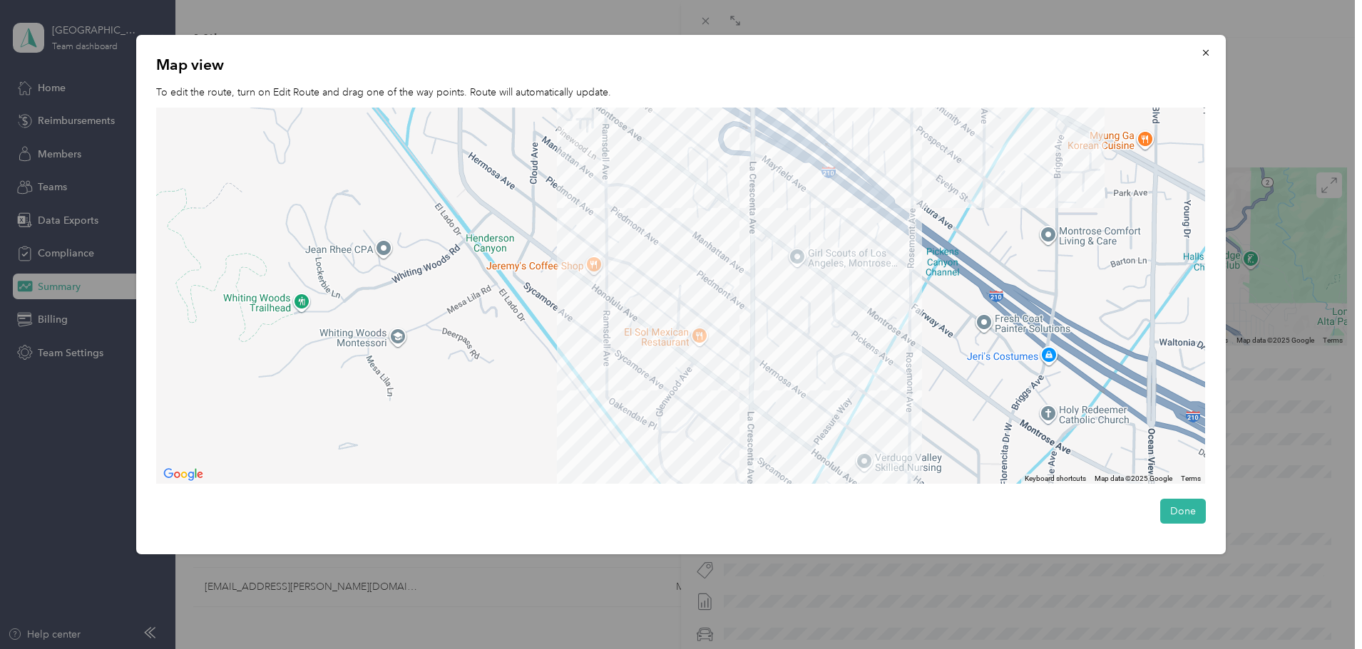
drag, startPoint x: 667, startPoint y: 212, endPoint x: 758, endPoint y: 15, distance: 216.9
click at [758, 649] on div "Drag to resize Click to close BACK [PERSON_NAME] Trips Trip details Trip detail…" at bounding box center [677, 649] width 1354 height 0
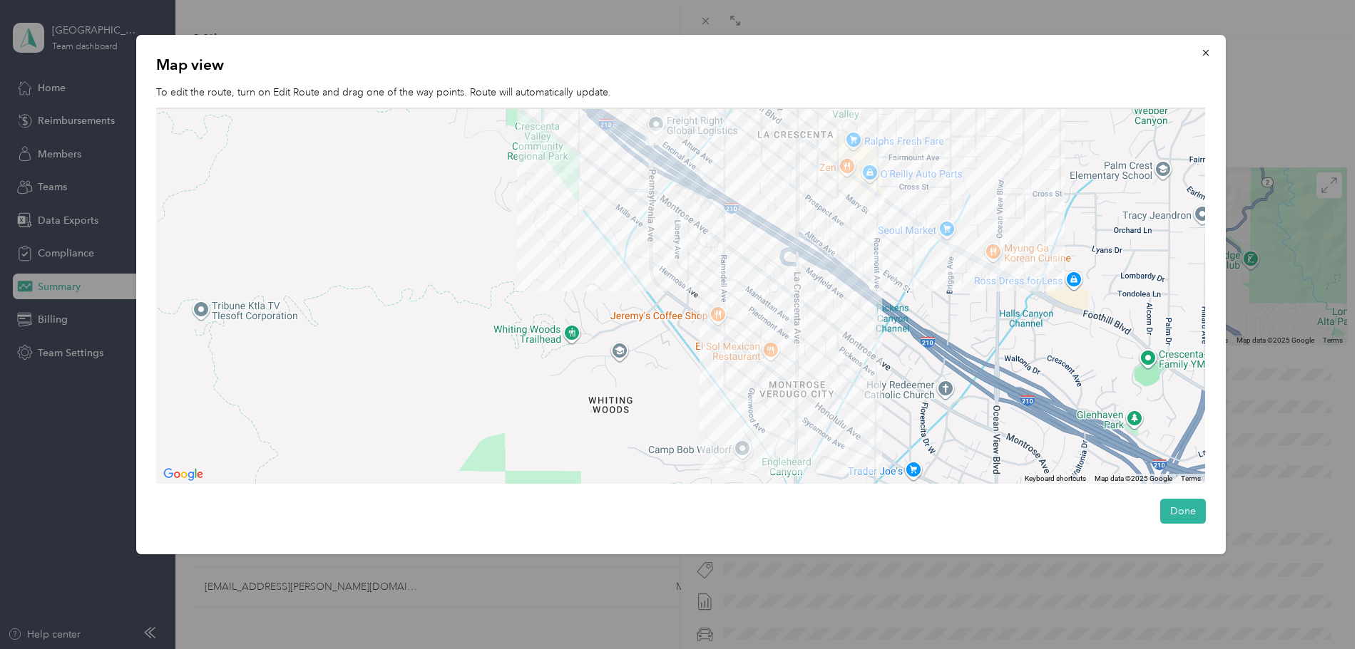
drag, startPoint x: 824, startPoint y: 185, endPoint x: 798, endPoint y: 318, distance: 135.9
click at [798, 318] on div at bounding box center [680, 296] width 1049 height 376
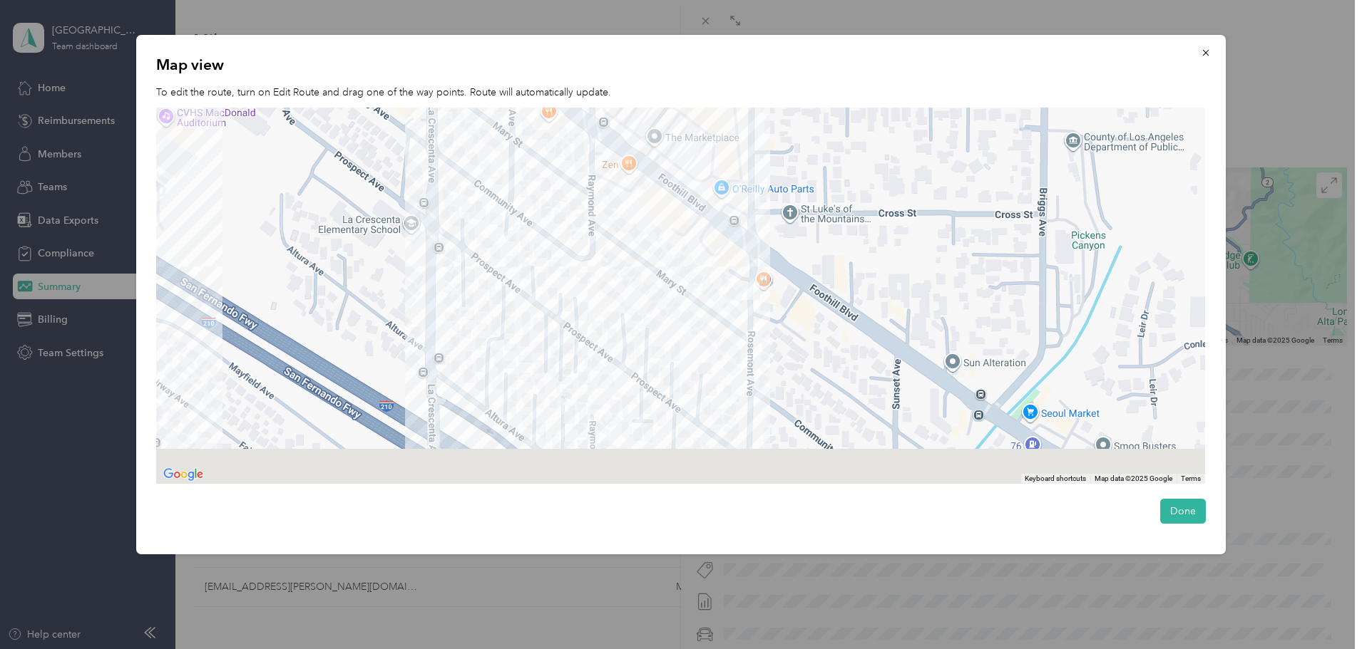
drag, startPoint x: 806, startPoint y: 386, endPoint x: 786, endPoint y: 278, distance: 109.6
click at [786, 278] on div at bounding box center [680, 296] width 1049 height 376
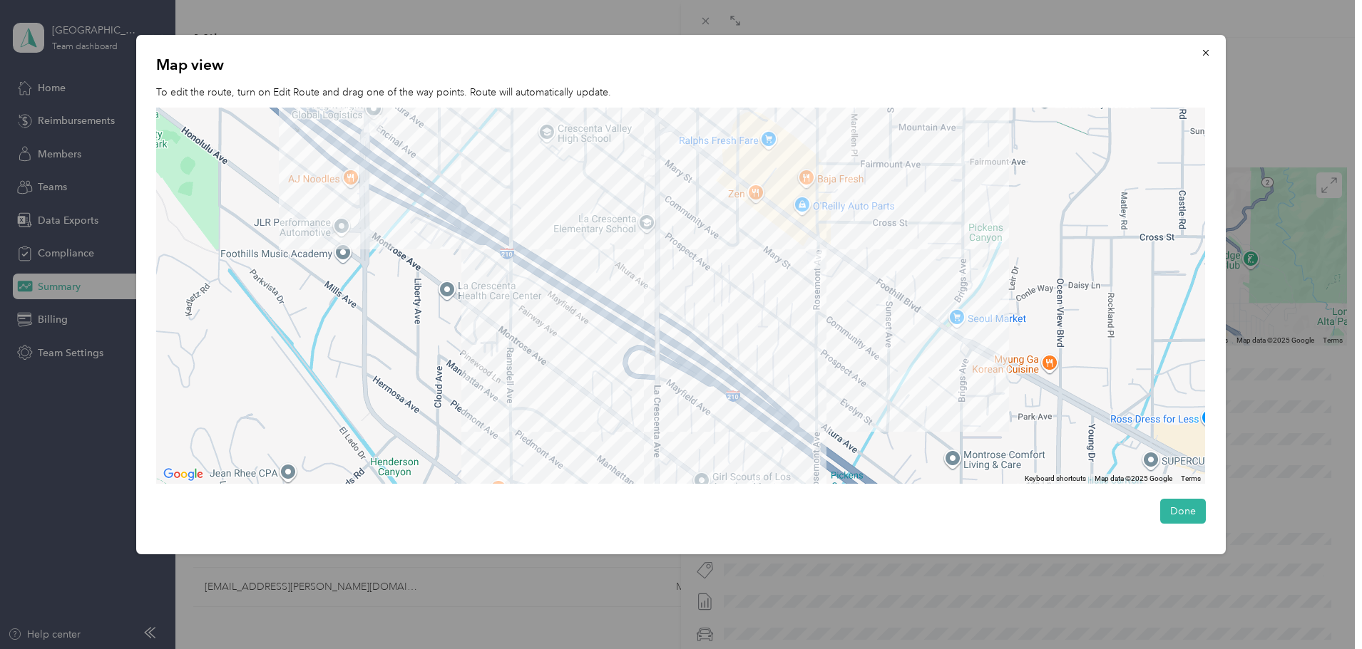
drag, startPoint x: 629, startPoint y: 247, endPoint x: 845, endPoint y: 238, distance: 216.2
click at [845, 238] on div at bounding box center [680, 296] width 1049 height 376
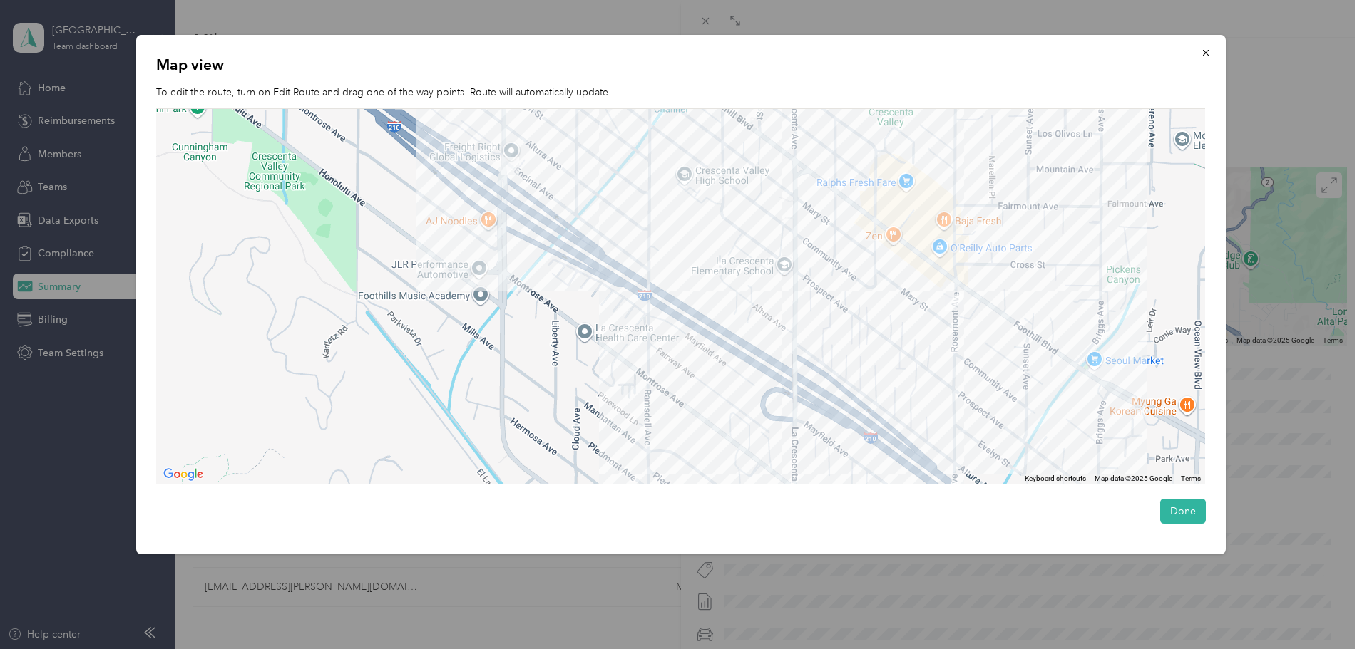
drag, startPoint x: 443, startPoint y: 203, endPoint x: 495, endPoint y: 317, distance: 124.4
click at [495, 317] on div at bounding box center [680, 296] width 1049 height 376
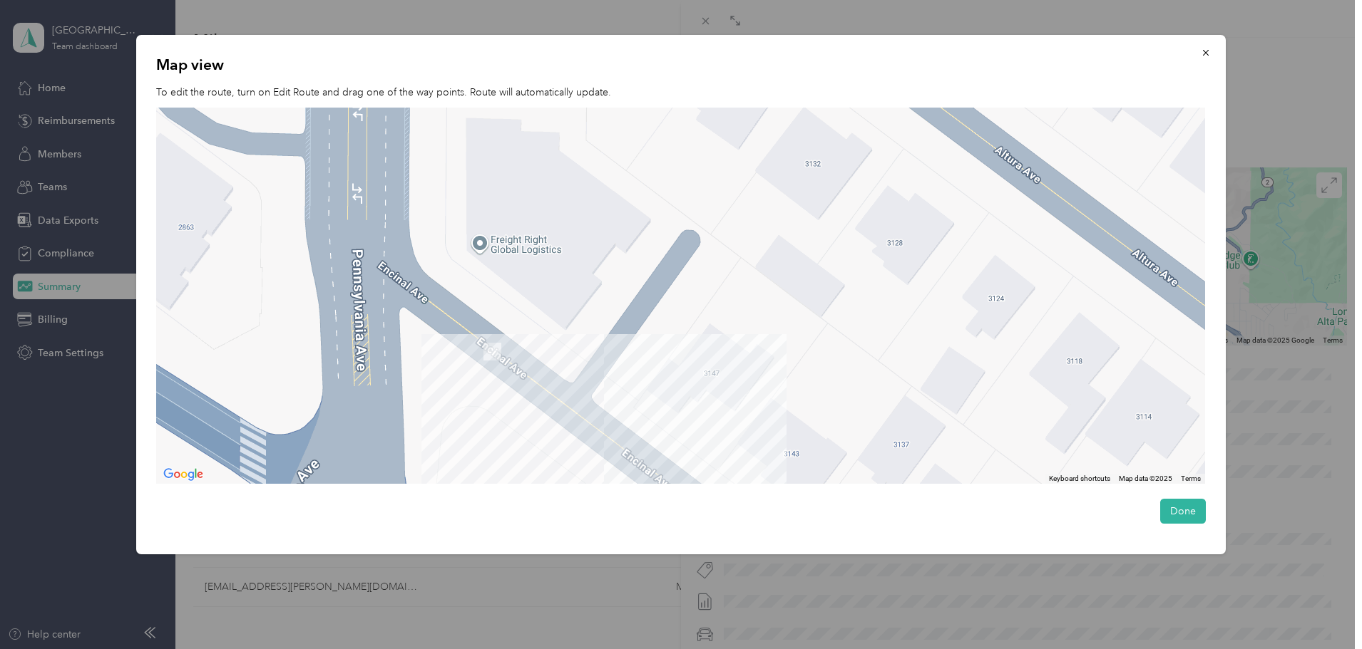
click at [502, 243] on div at bounding box center [680, 296] width 1049 height 376
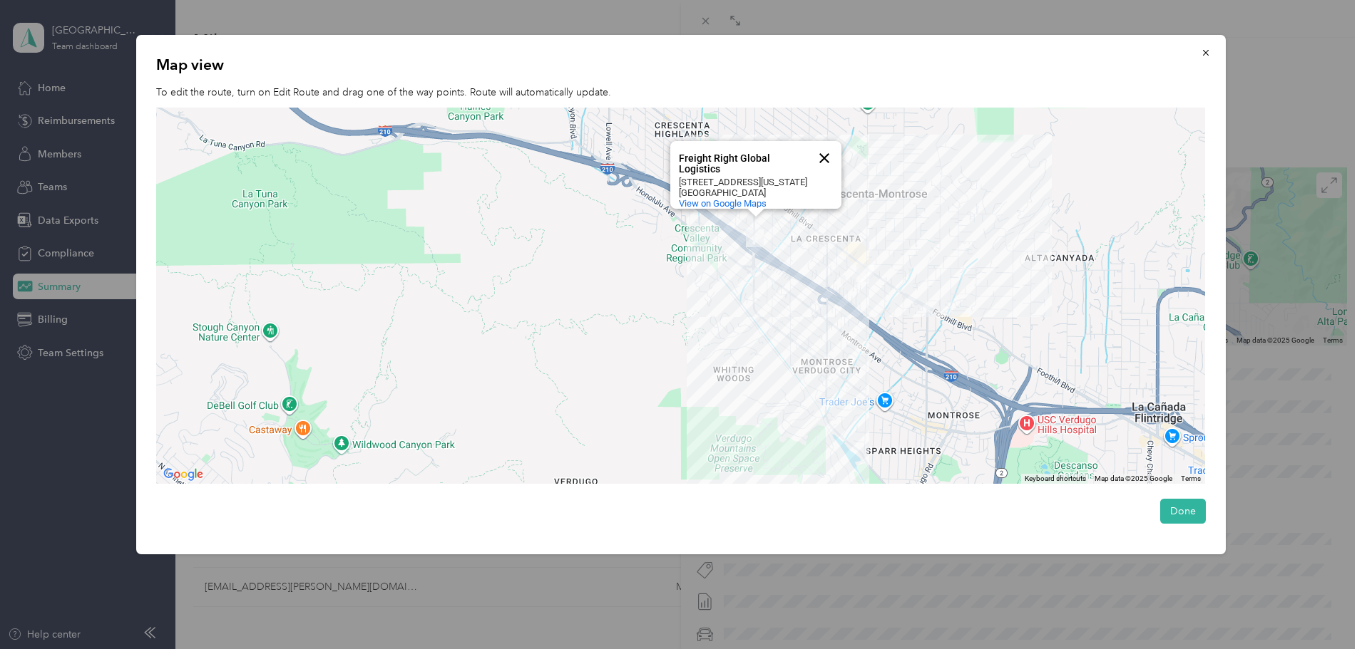
click at [821, 141] on button "Close" at bounding box center [824, 158] width 34 height 34
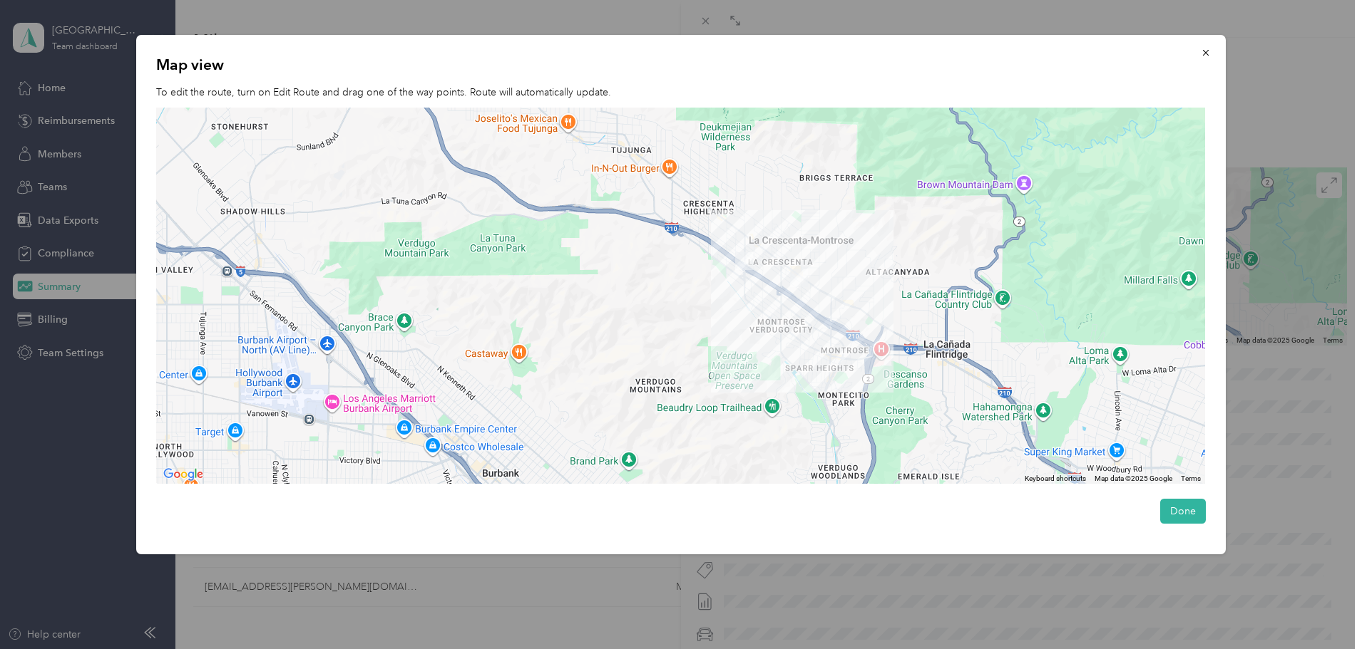
drag, startPoint x: 942, startPoint y: 314, endPoint x: 860, endPoint y: 322, distance: 82.4
click at [860, 322] on div at bounding box center [680, 296] width 1049 height 376
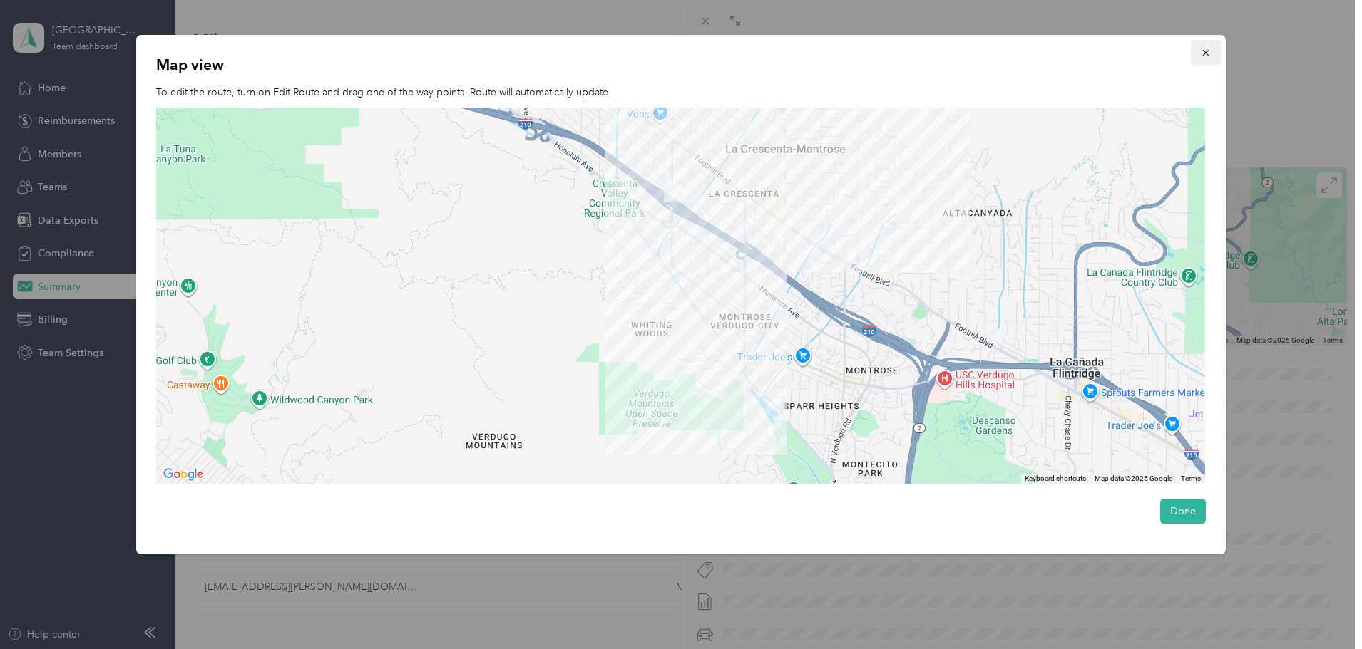
click at [1207, 52] on icon "button" at bounding box center [1205, 53] width 10 height 10
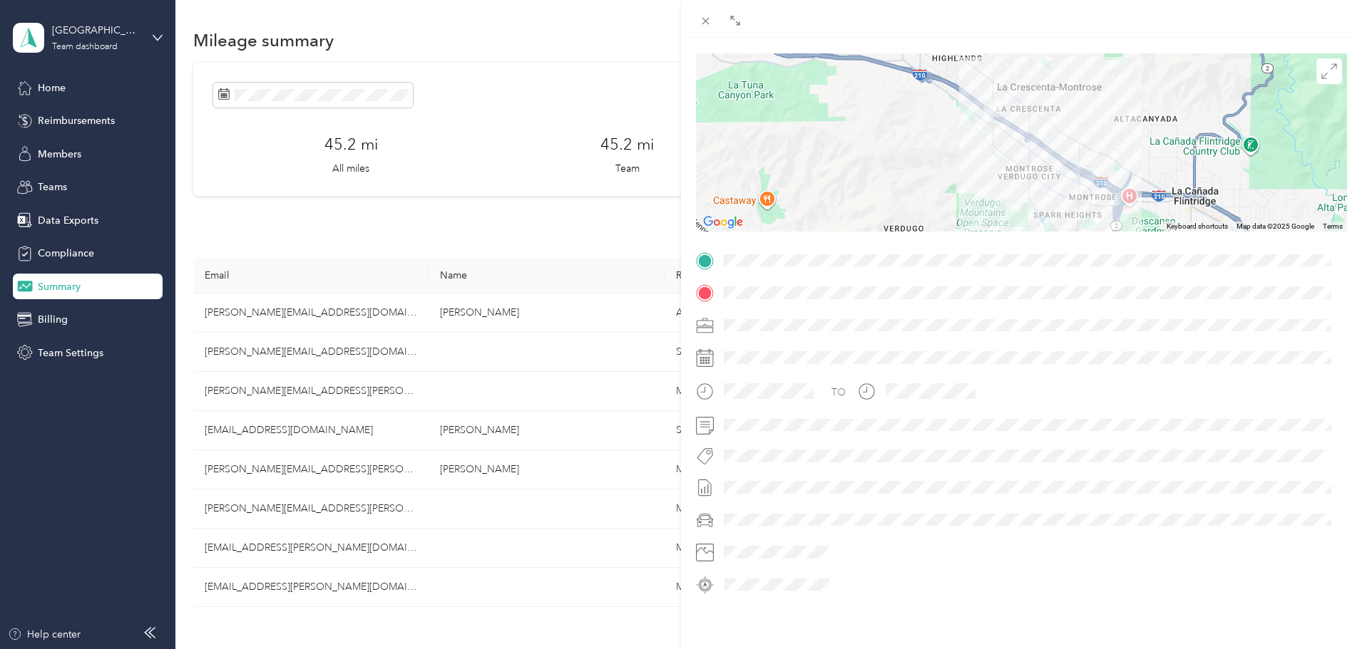
scroll to position [143, 0]
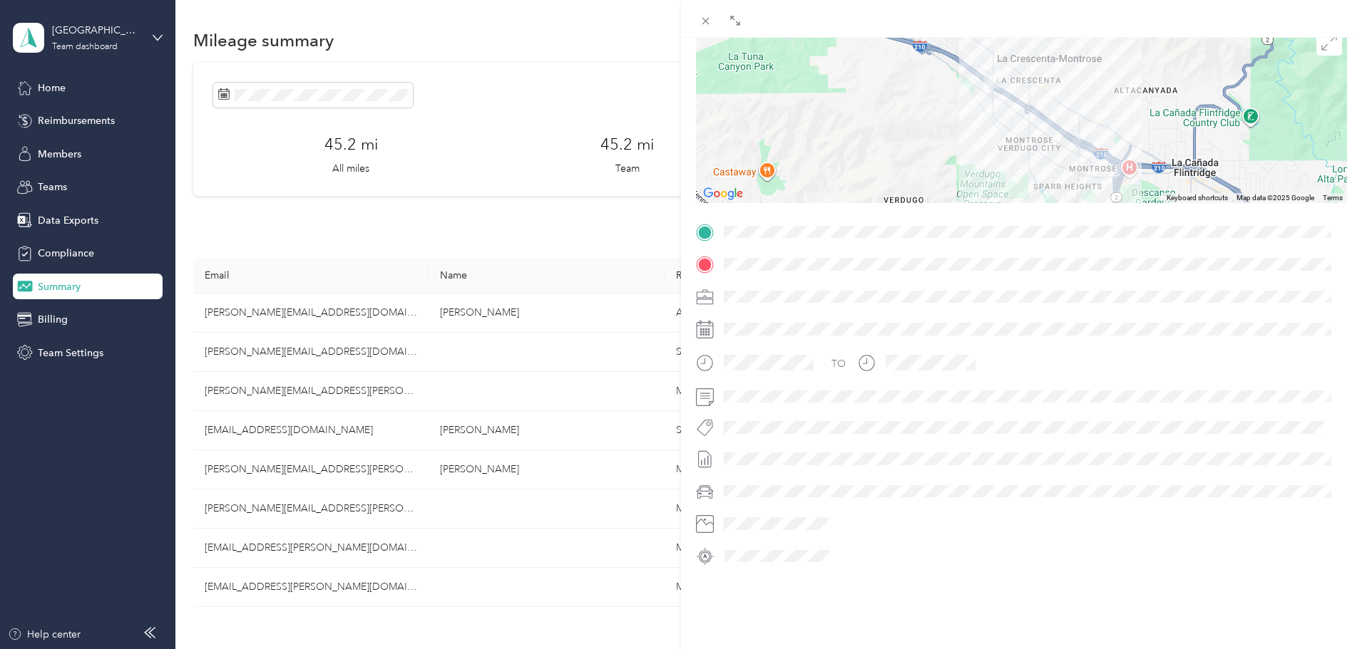
click at [511, 227] on div "BACK [PERSON_NAME] Trips Trip details Trip details This trip cannot be edited b…" at bounding box center [681, 324] width 1362 height 649
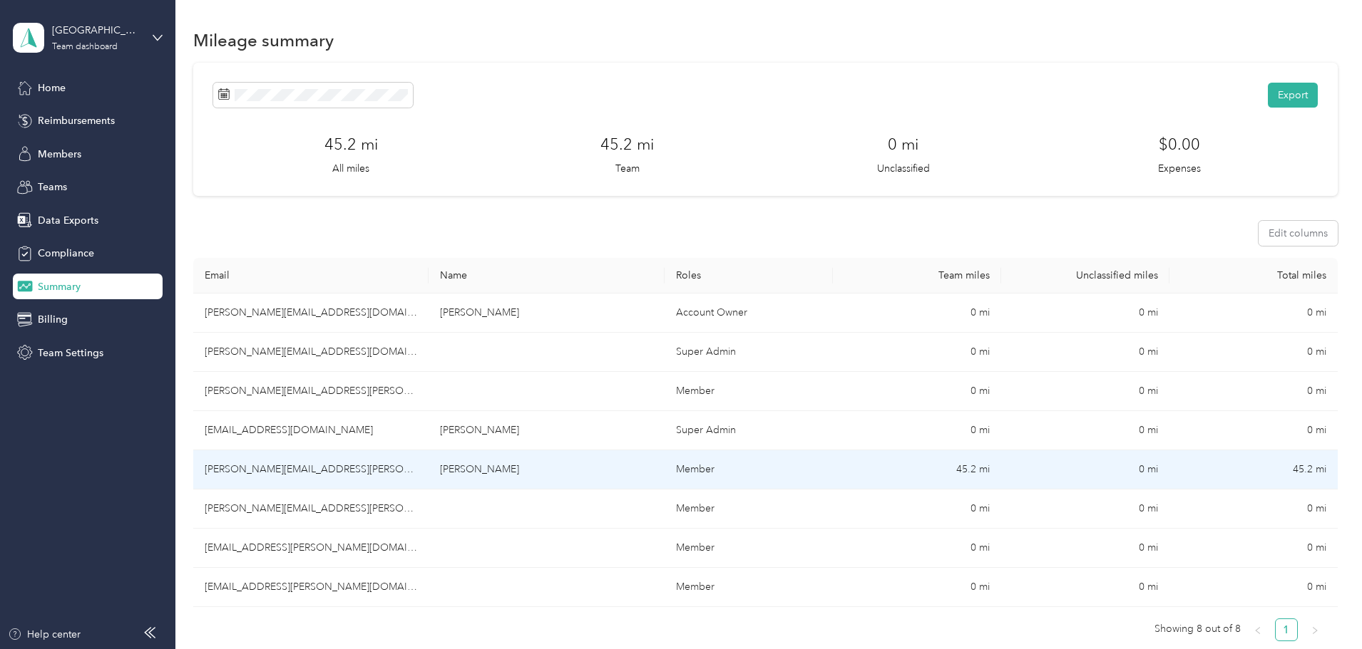
click at [835, 469] on td "45.2 mi" at bounding box center [917, 470] width 168 height 39
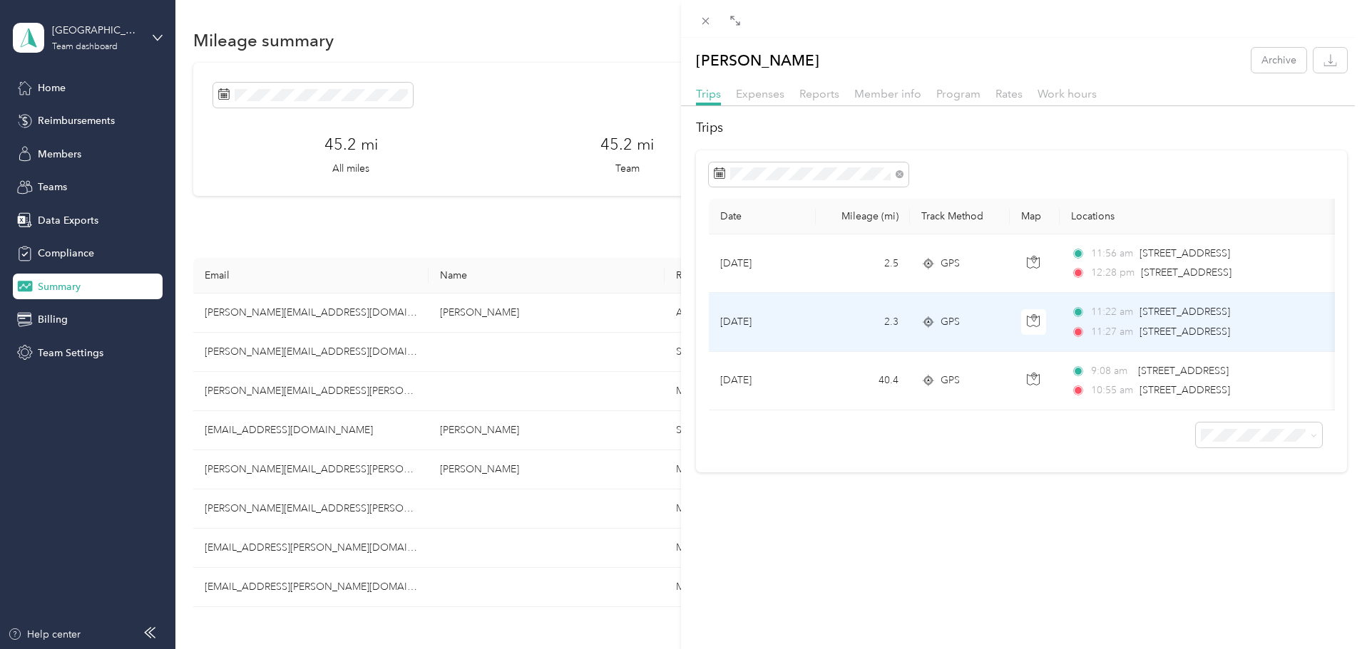
click at [982, 311] on td "GPS" at bounding box center [960, 322] width 100 height 58
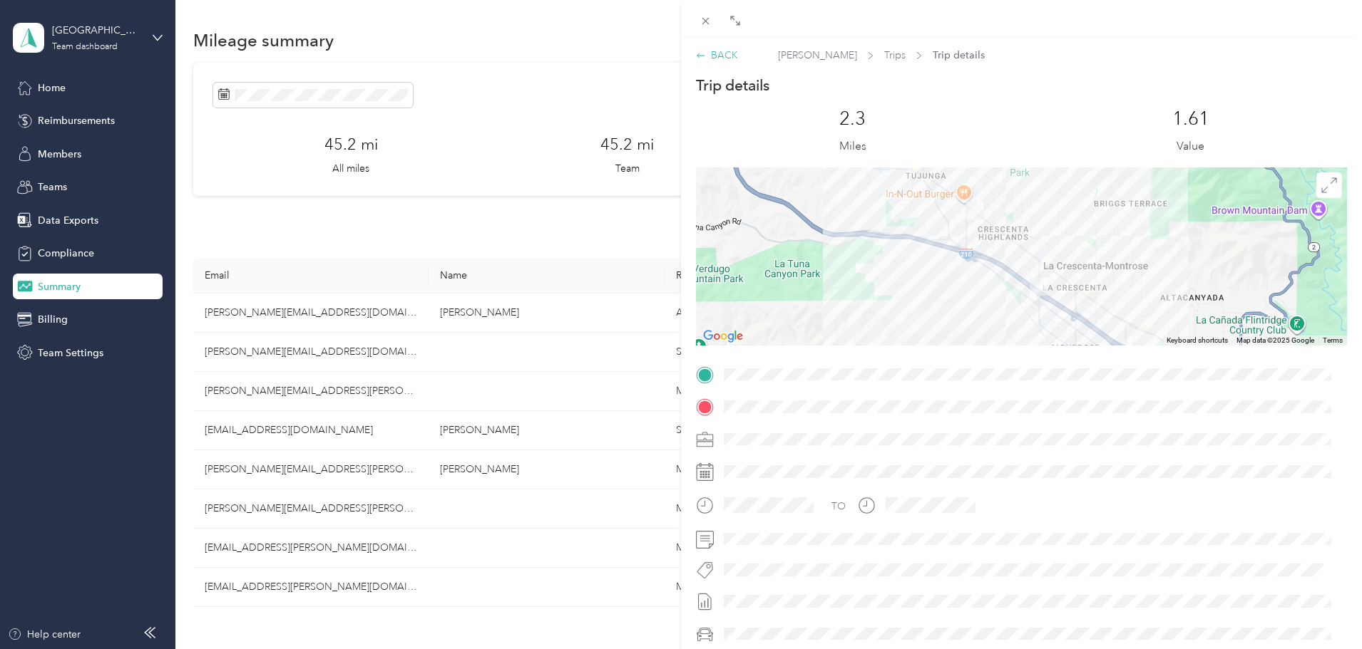
click at [706, 58] on div "BACK" at bounding box center [717, 55] width 42 height 15
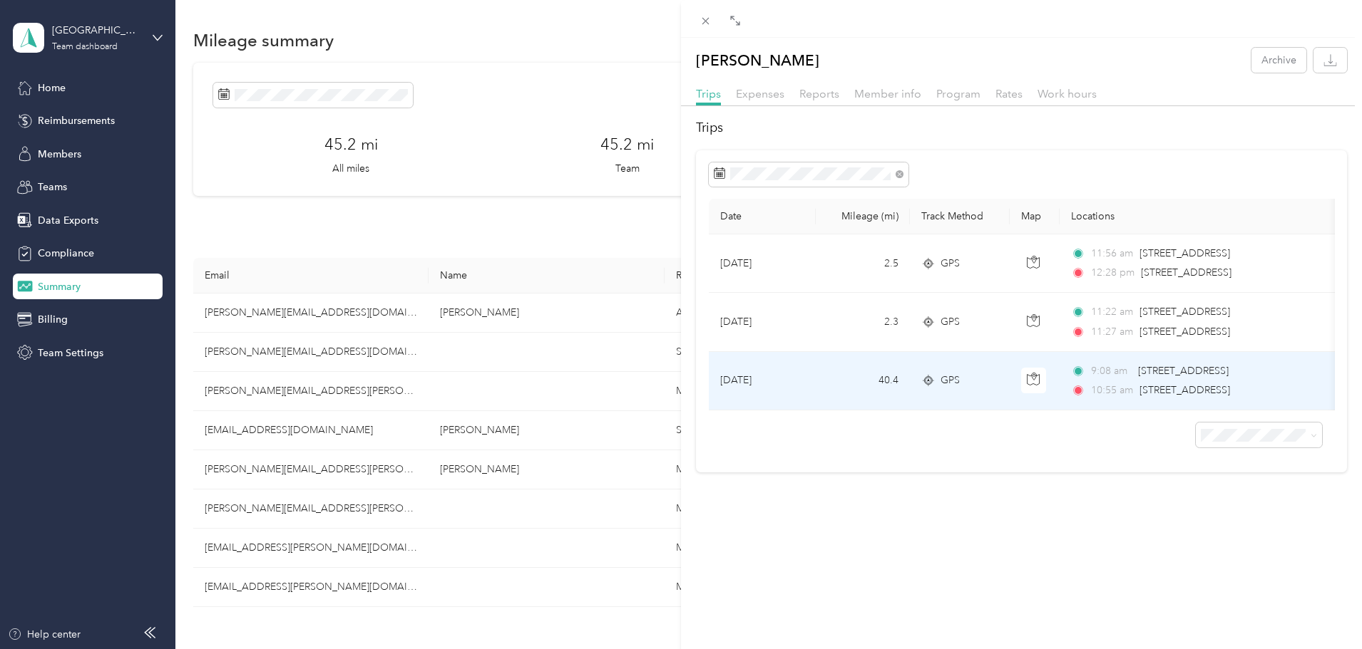
click at [825, 377] on td "40.4" at bounding box center [862, 381] width 94 height 58
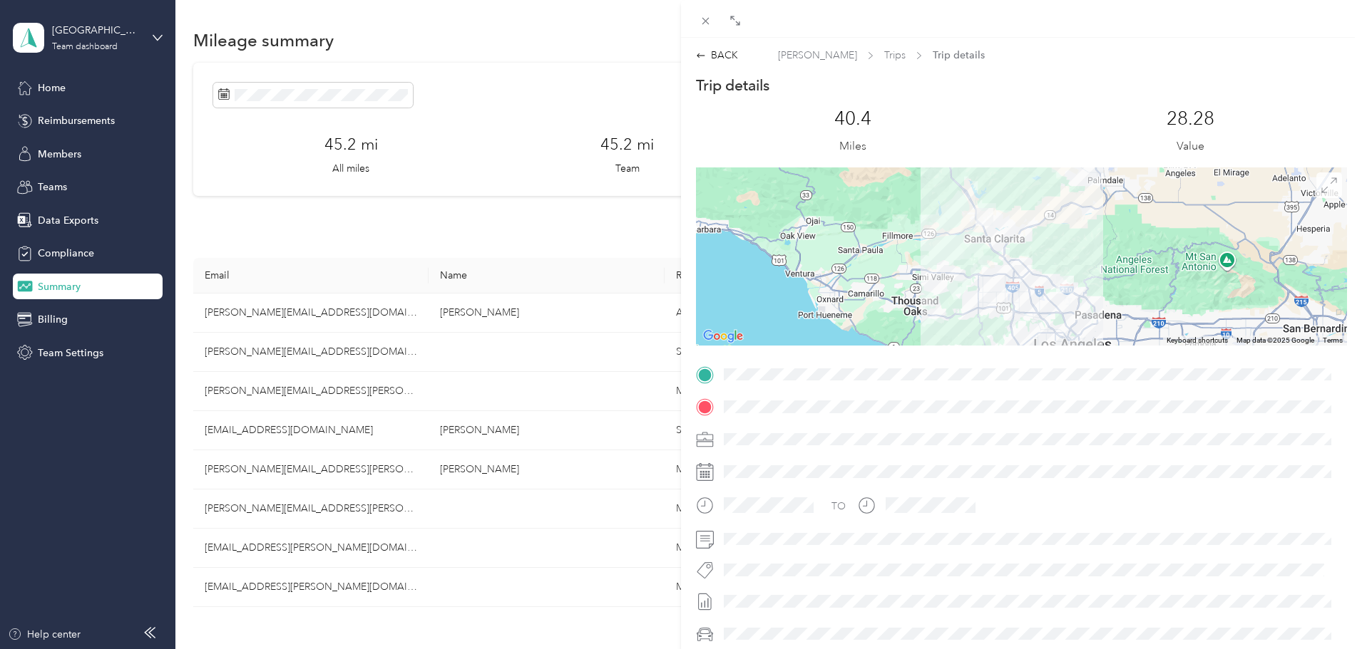
click at [1317, 193] on span at bounding box center [1329, 186] width 26 height 26
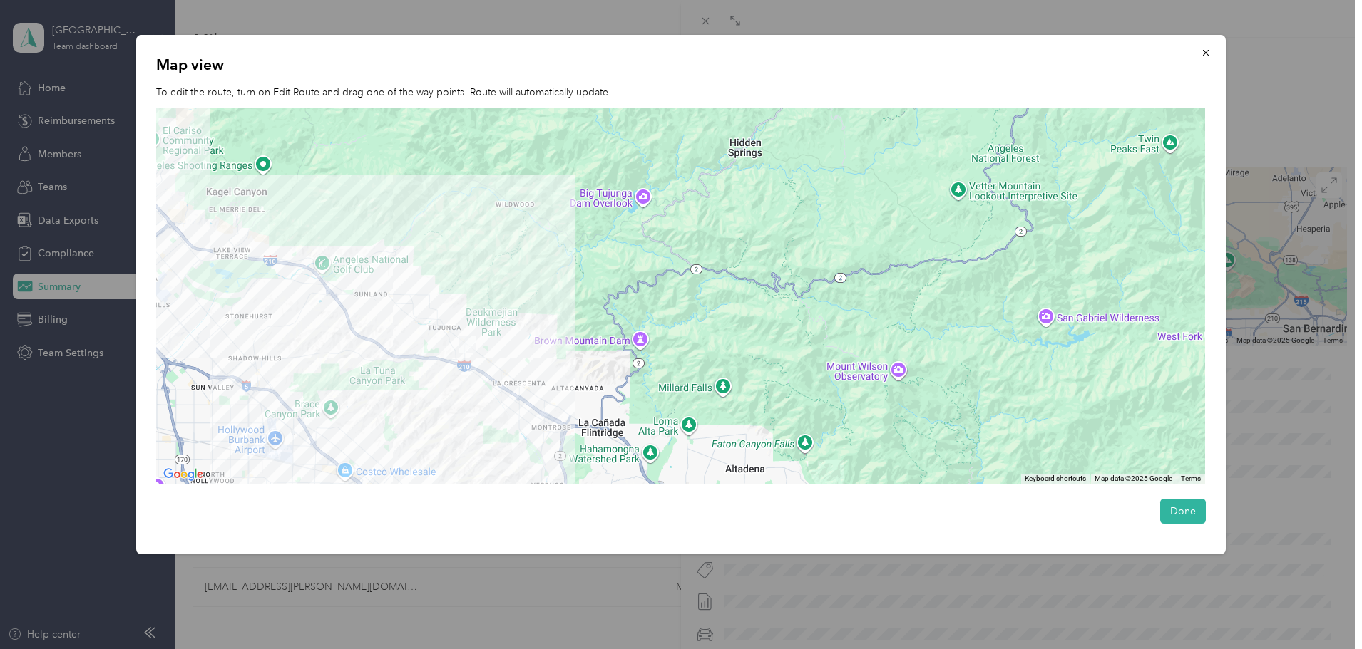
drag, startPoint x: 524, startPoint y: 331, endPoint x: 806, endPoint y: 326, distance: 281.6
click at [806, 326] on div at bounding box center [680, 296] width 1049 height 376
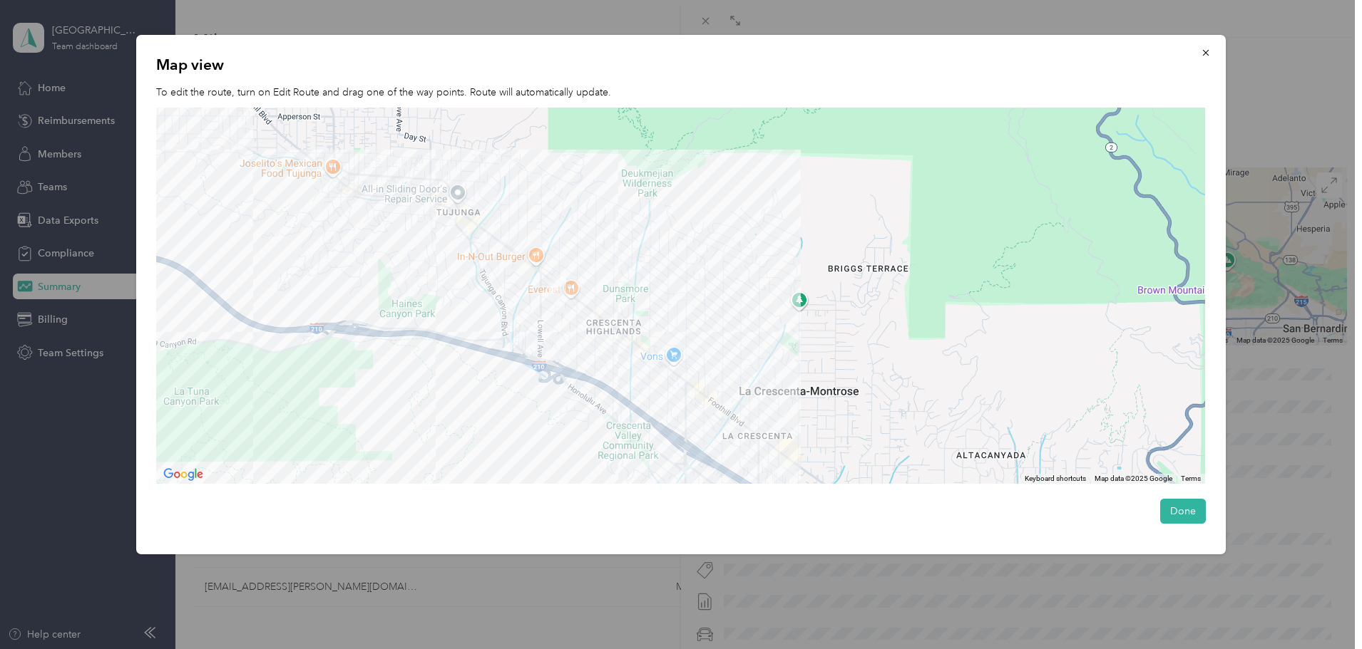
drag, startPoint x: 608, startPoint y: 260, endPoint x: 656, endPoint y: 277, distance: 50.5
click at [656, 277] on div at bounding box center [680, 296] width 1049 height 376
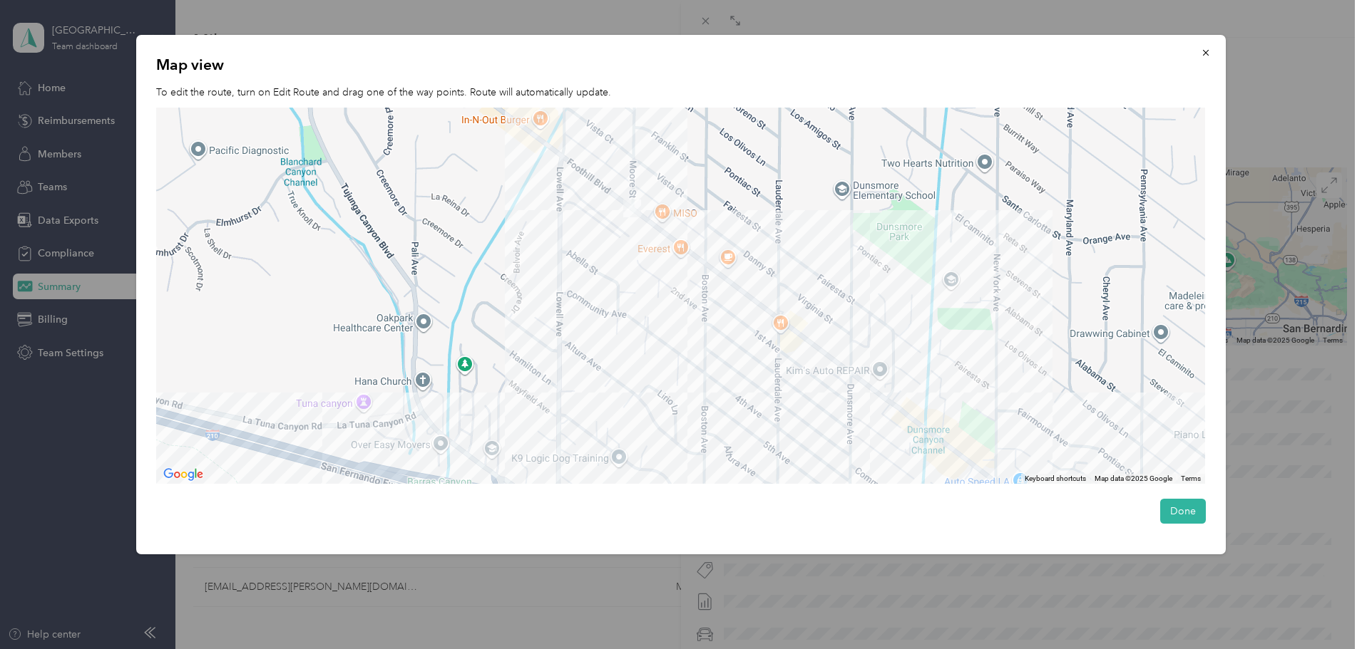
drag, startPoint x: 623, startPoint y: 248, endPoint x: 605, endPoint y: 312, distance: 65.9
click at [605, 312] on div at bounding box center [680, 296] width 1049 height 376
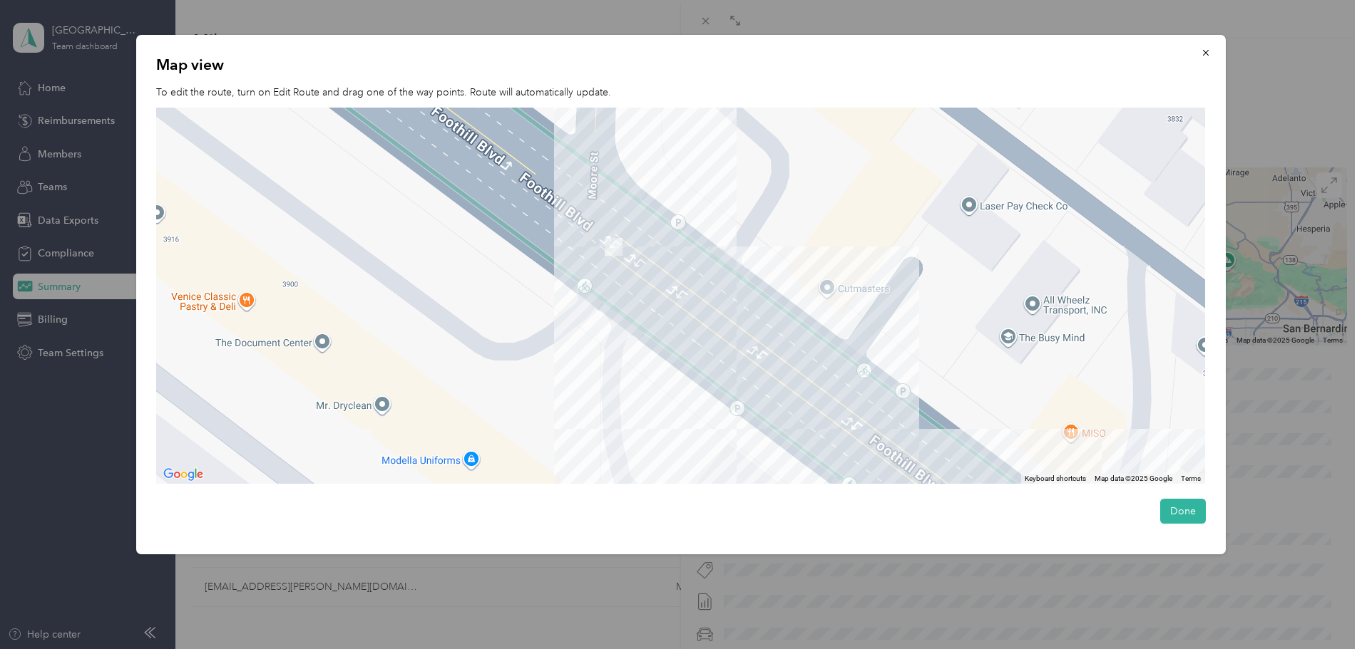
drag, startPoint x: 637, startPoint y: 220, endPoint x: 585, endPoint y: 422, distance: 208.5
click at [585, 421] on div at bounding box center [680, 296] width 1049 height 376
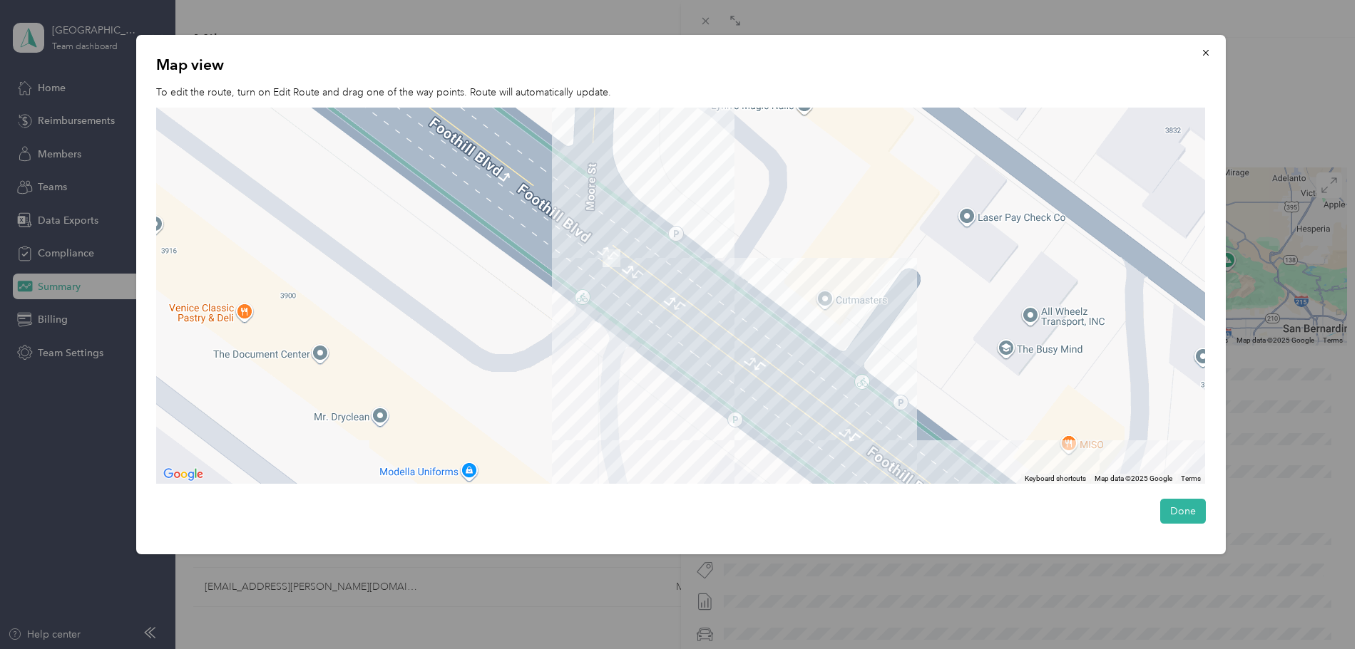
click at [611, 260] on img at bounding box center [611, 258] width 29 height 29
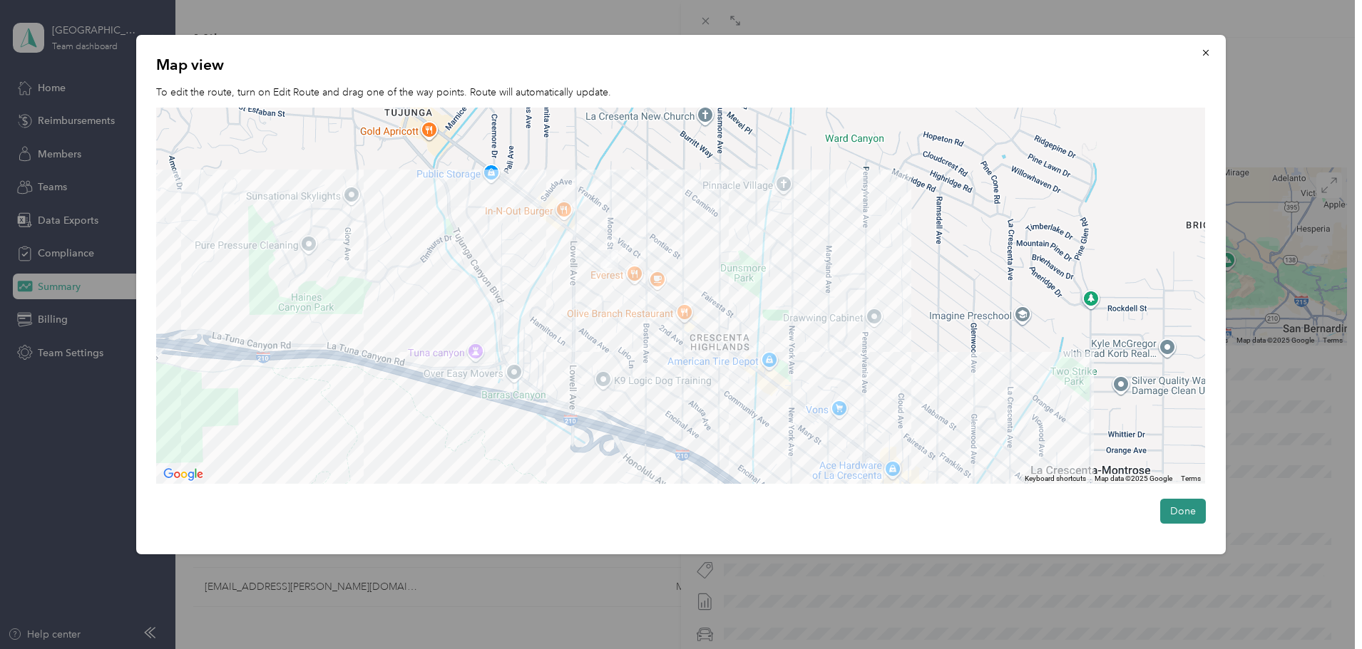
click at [1177, 510] on button "Done" at bounding box center [1183, 511] width 46 height 25
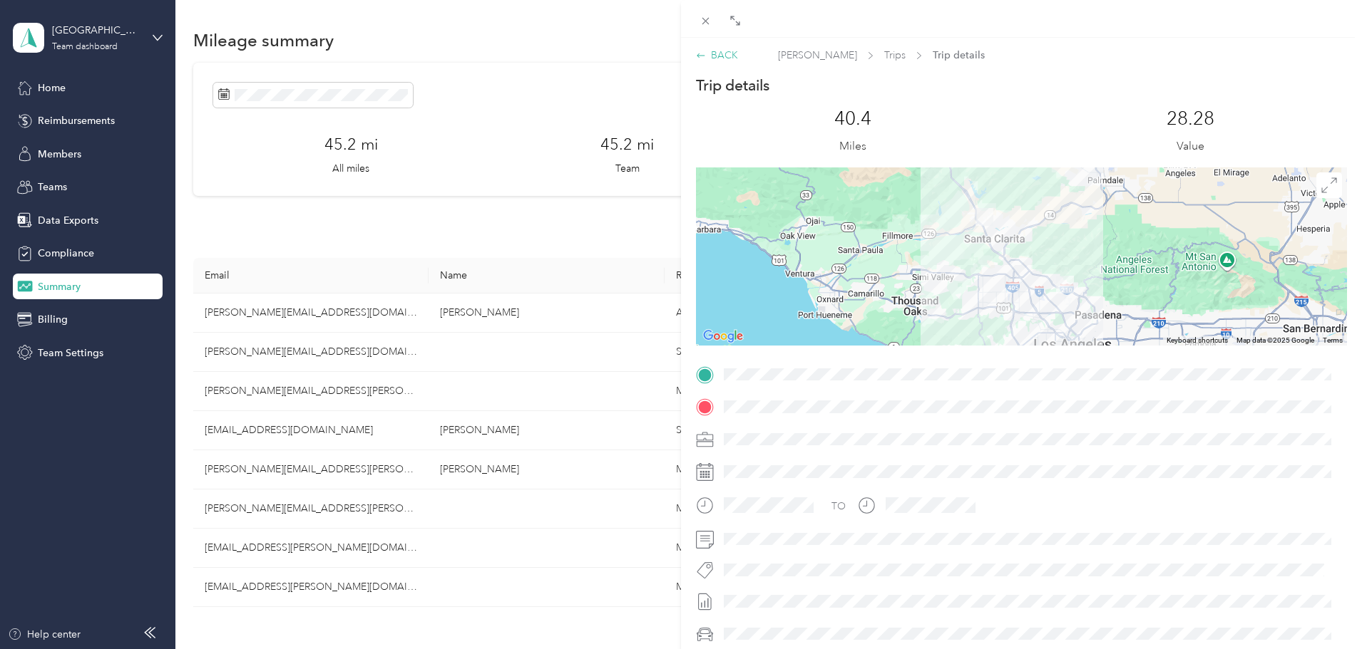
click at [721, 48] on div "BACK" at bounding box center [717, 55] width 42 height 15
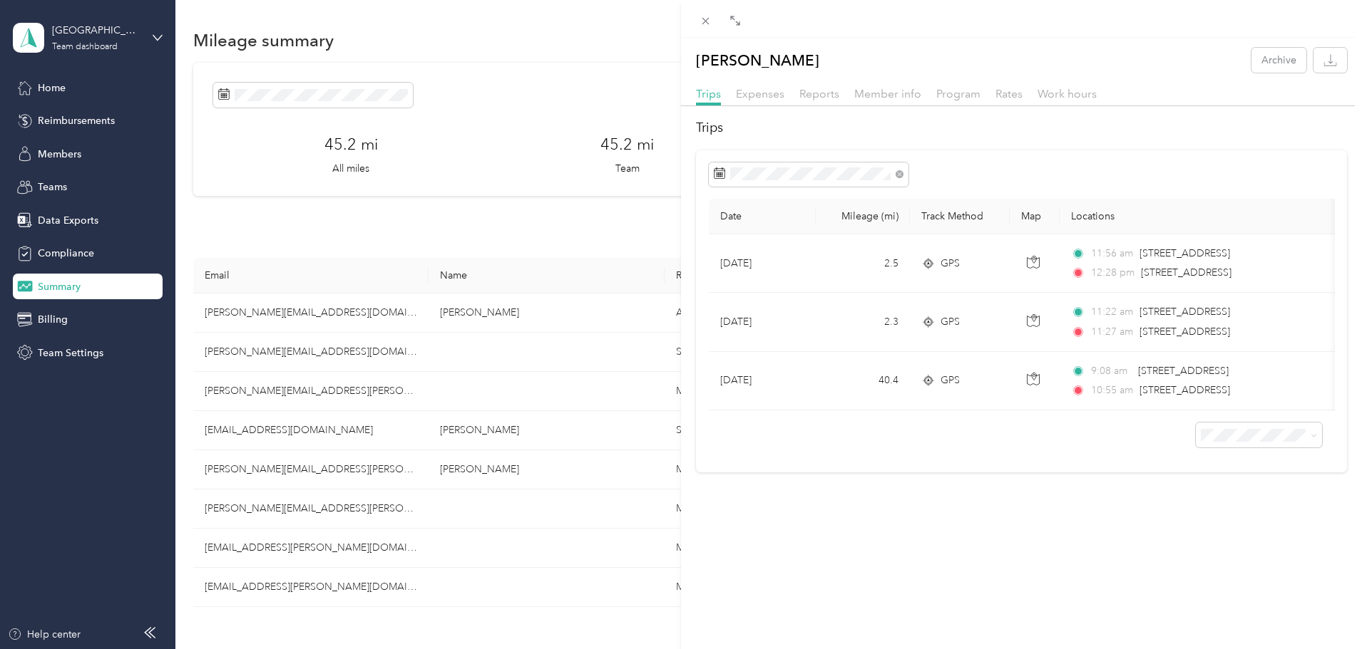
click at [768, 86] on div "Expenses" at bounding box center [760, 95] width 48 height 18
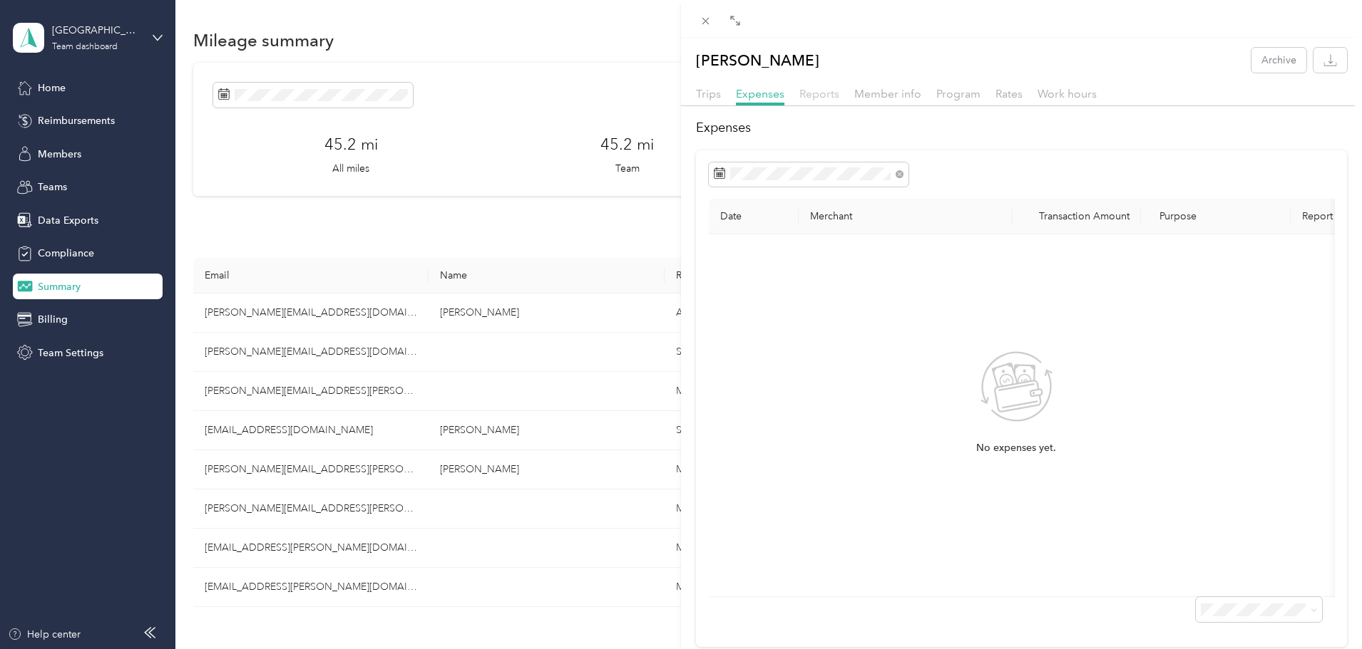
click at [828, 100] on span "Reports" at bounding box center [819, 94] width 40 height 14
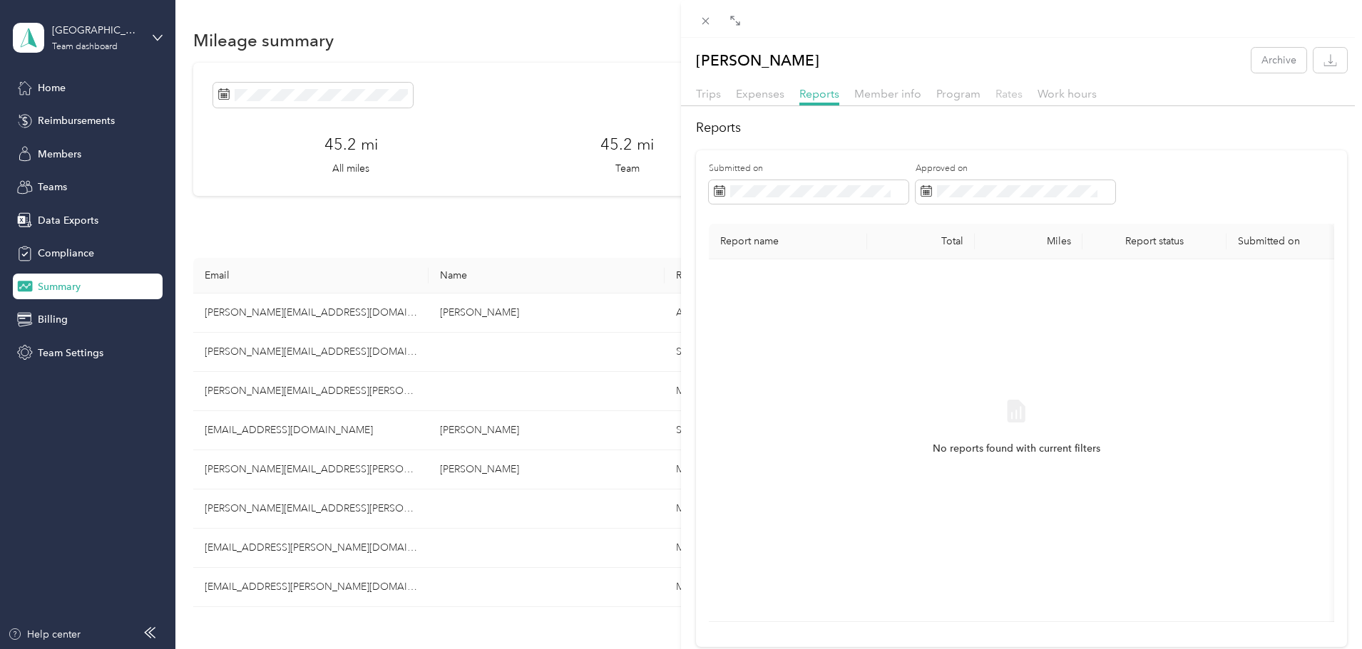
click at [1004, 93] on span "Rates" at bounding box center [1008, 94] width 27 height 14
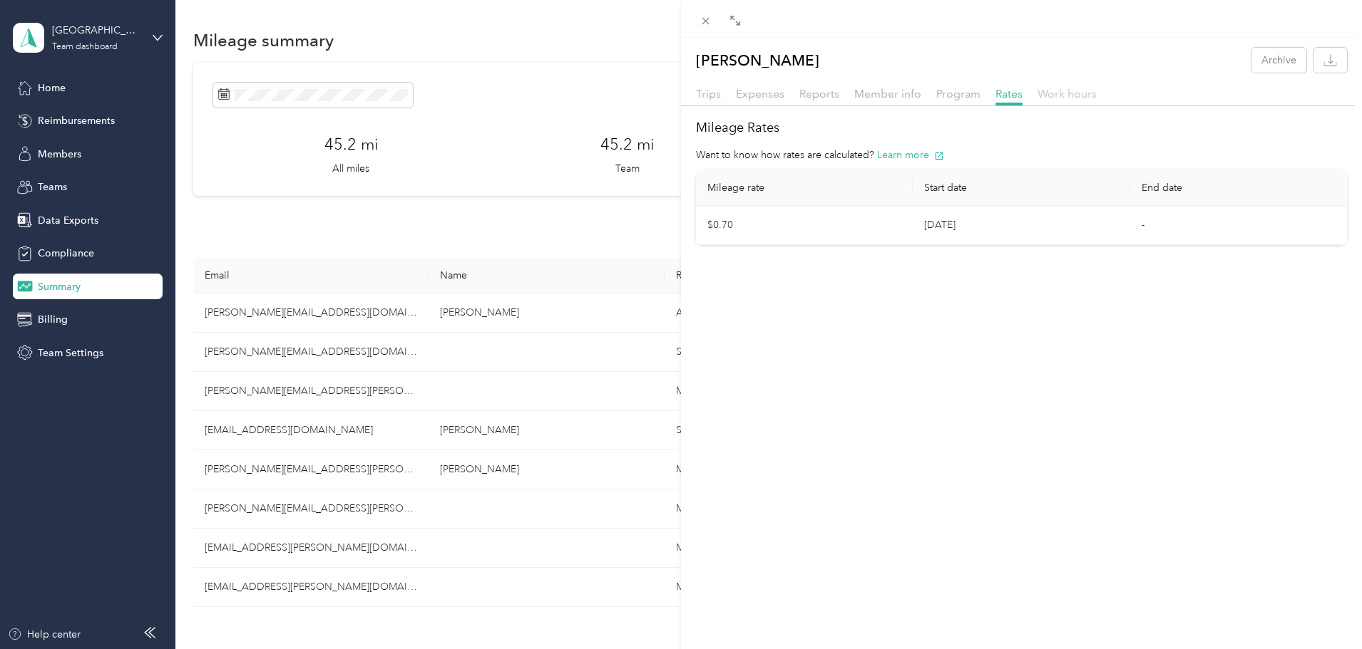
click at [1074, 92] on span "Work hours" at bounding box center [1066, 94] width 59 height 14
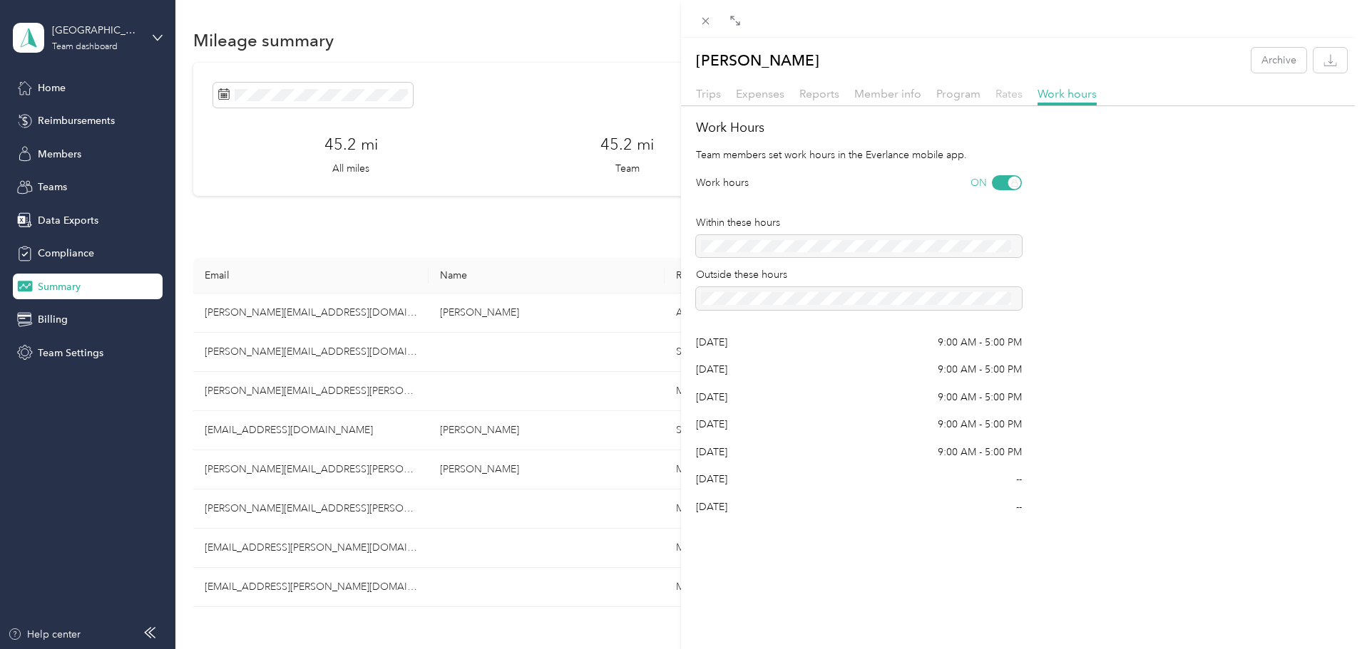
click at [999, 89] on span "Rates" at bounding box center [1008, 94] width 27 height 14
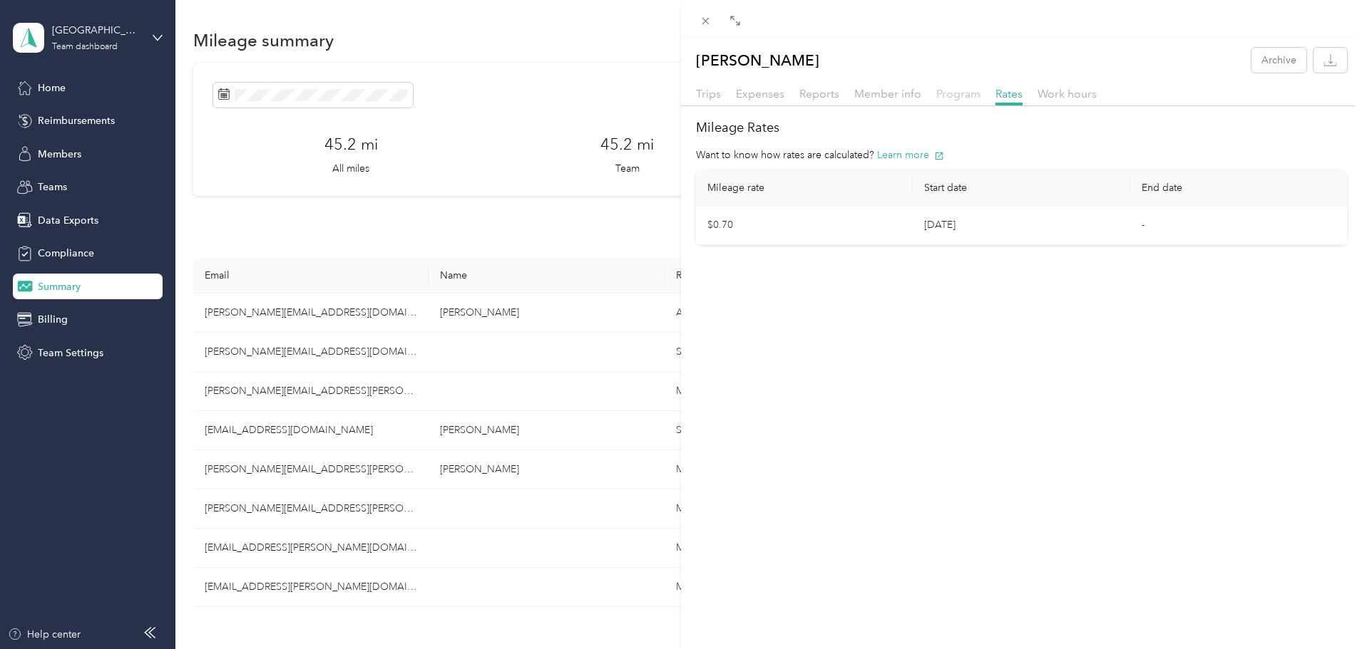
click at [943, 94] on span "Program" at bounding box center [958, 94] width 44 height 14
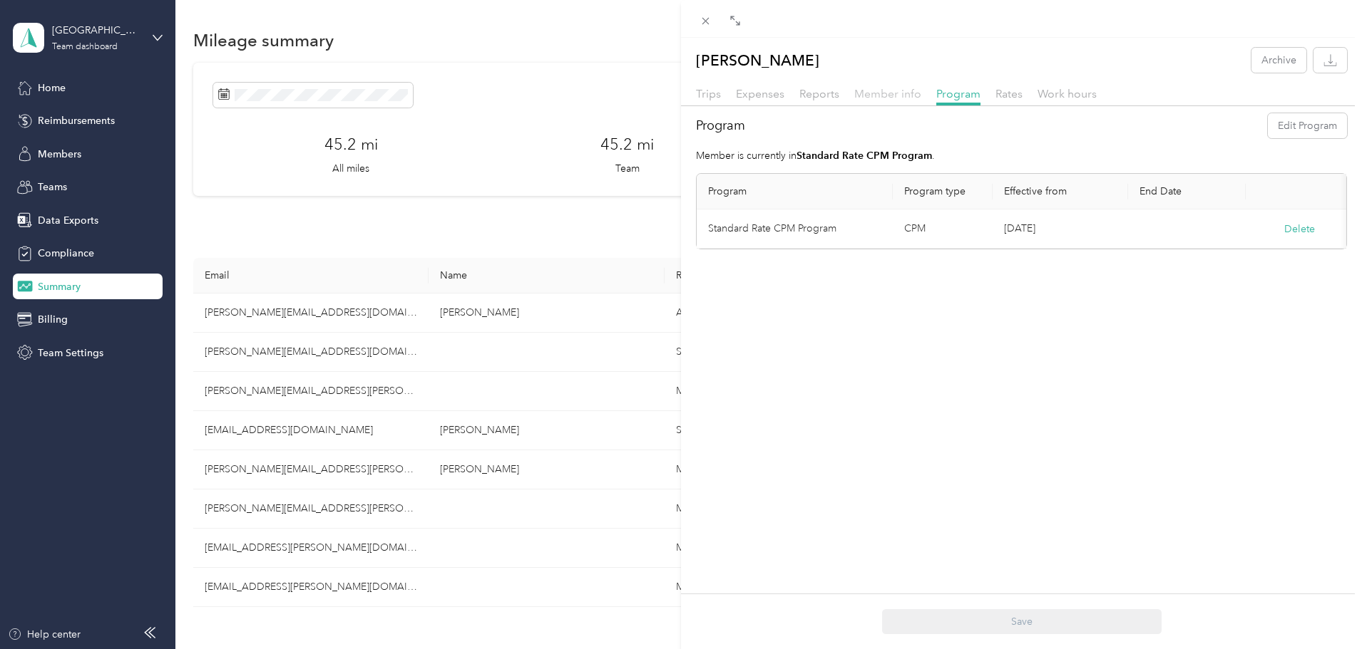
click at [895, 91] on span "Member info" at bounding box center [887, 94] width 67 height 14
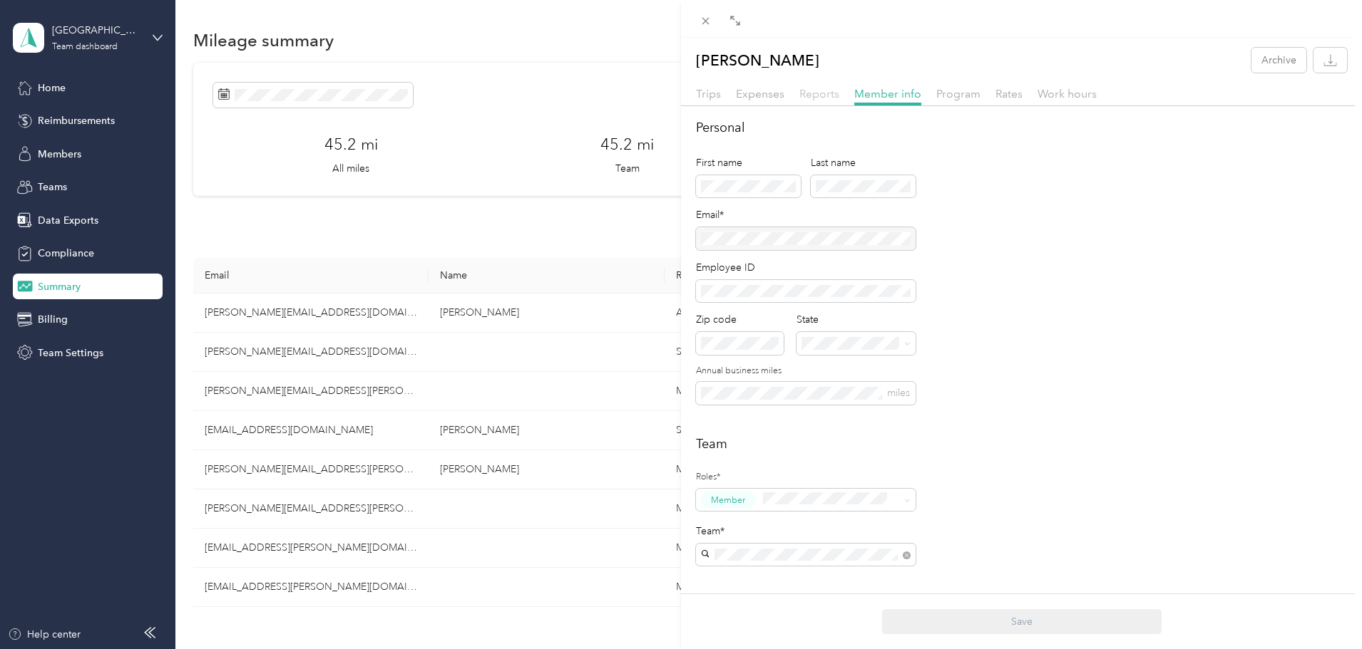
click at [820, 89] on span "Reports" at bounding box center [819, 94] width 40 height 14
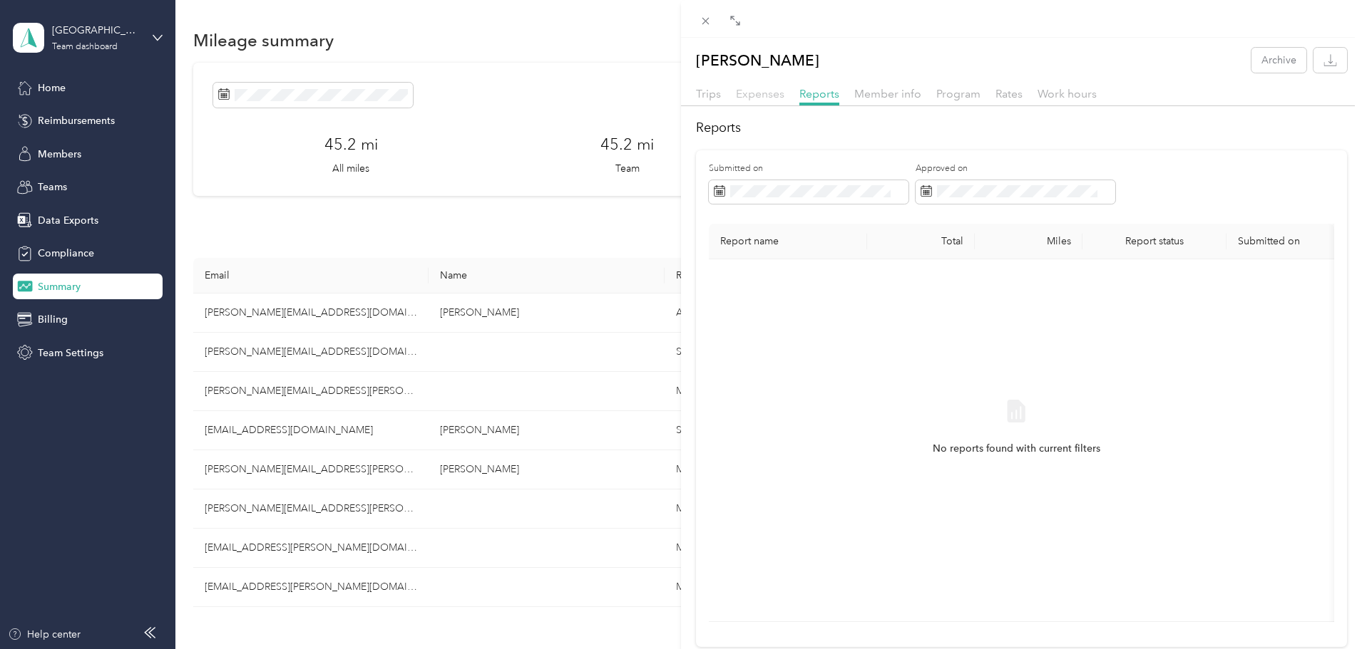
click at [766, 98] on span "Expenses" at bounding box center [760, 94] width 48 height 14
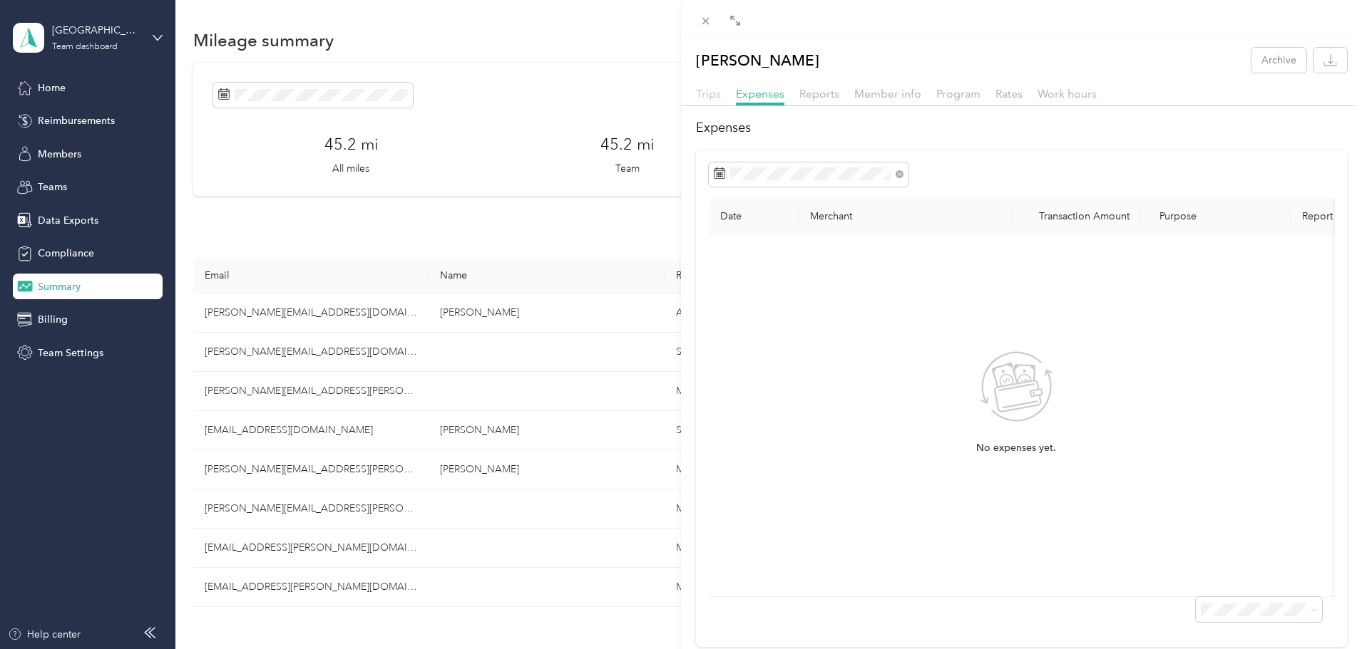
click at [708, 99] on span "Trips" at bounding box center [708, 94] width 25 height 14
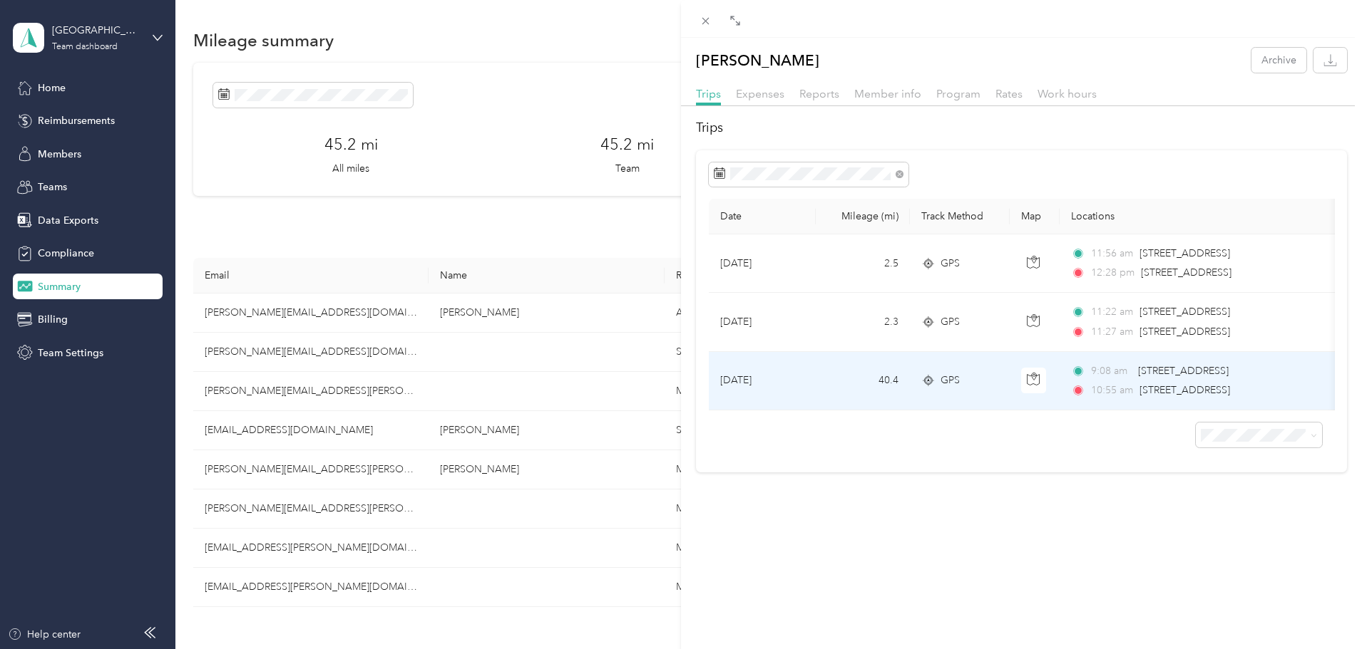
click at [818, 372] on td "40.4" at bounding box center [862, 381] width 94 height 58
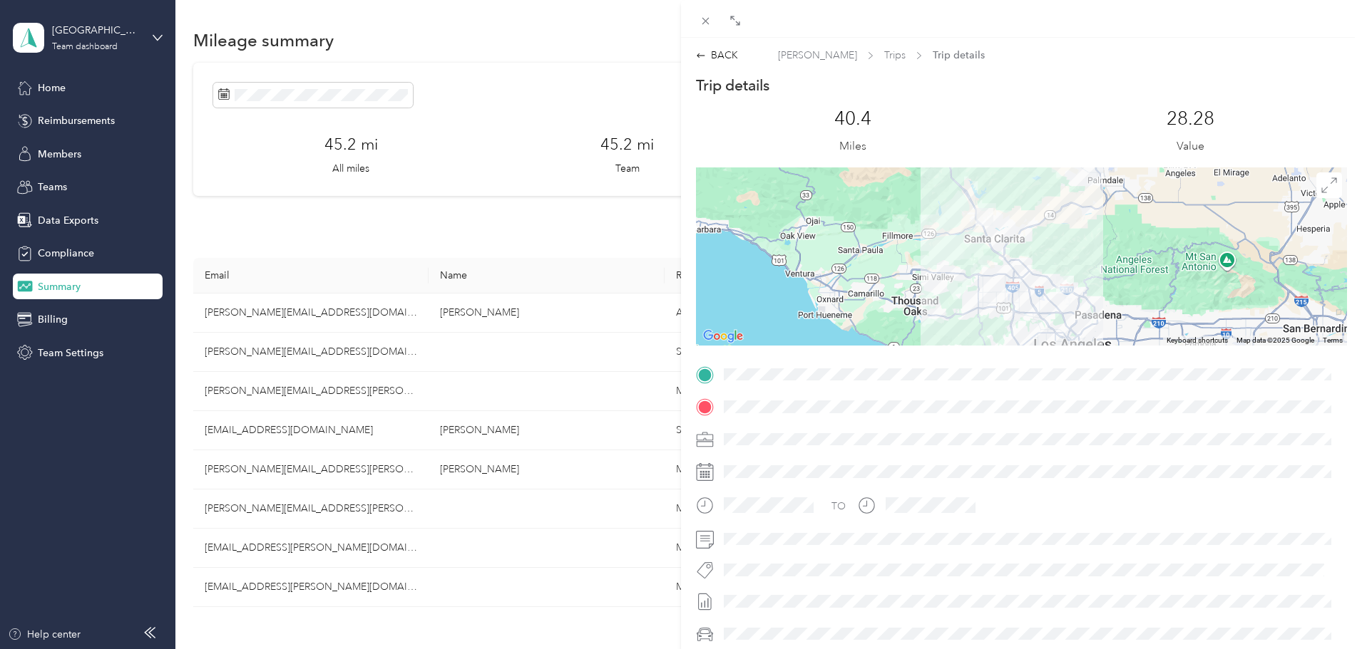
click at [1086, 279] on div at bounding box center [1021, 257] width 651 height 178
click at [964, 273] on div at bounding box center [1021, 257] width 651 height 178
click at [1009, 209] on div at bounding box center [1021, 257] width 651 height 178
click at [1023, 260] on div at bounding box center [1021, 257] width 651 height 178
click at [1054, 285] on img at bounding box center [1064, 284] width 29 height 29
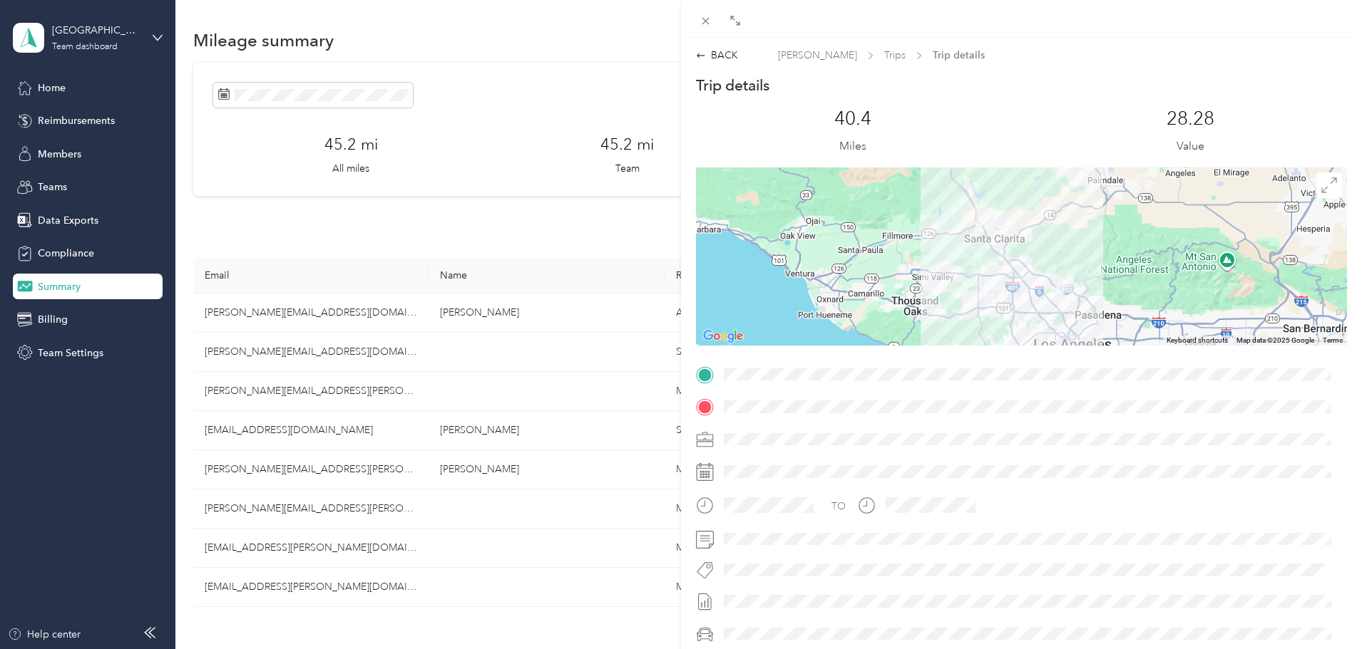
click at [62, 249] on div "BACK [PERSON_NAME] Trips Trip details Trip details This trip cannot be edited b…" at bounding box center [681, 324] width 1362 height 649
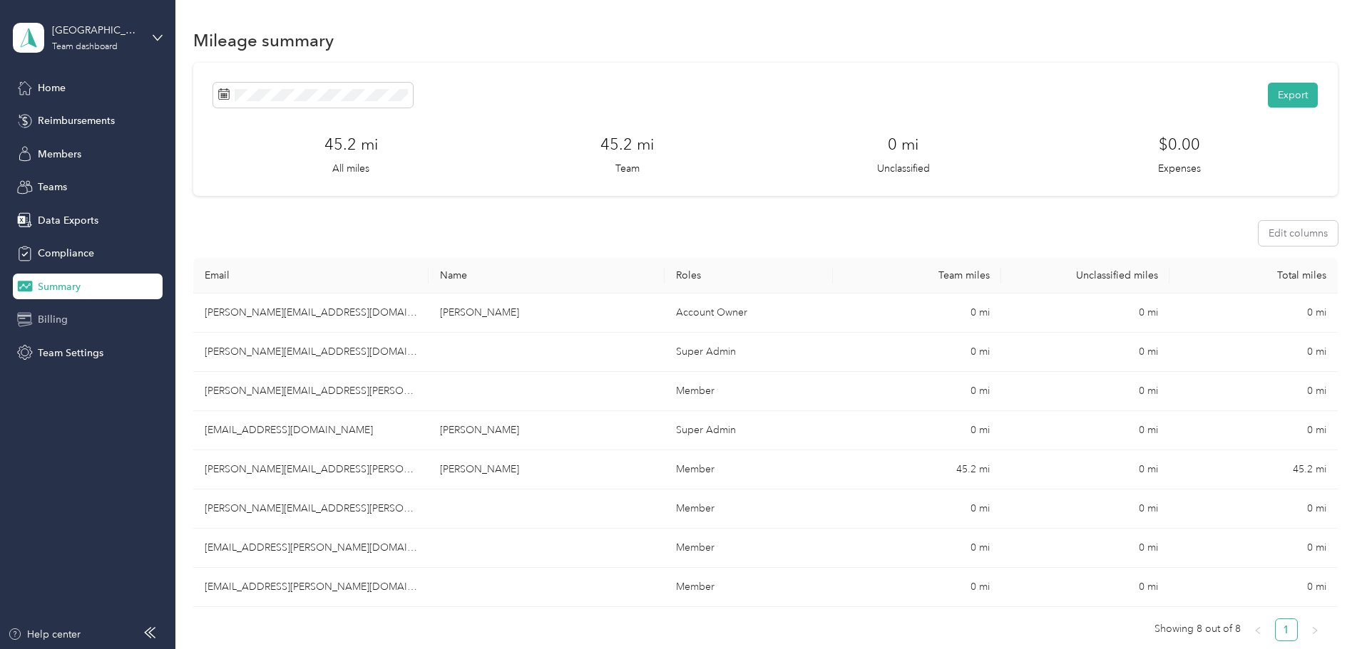
click at [50, 317] on span "Billing" at bounding box center [53, 319] width 30 height 15
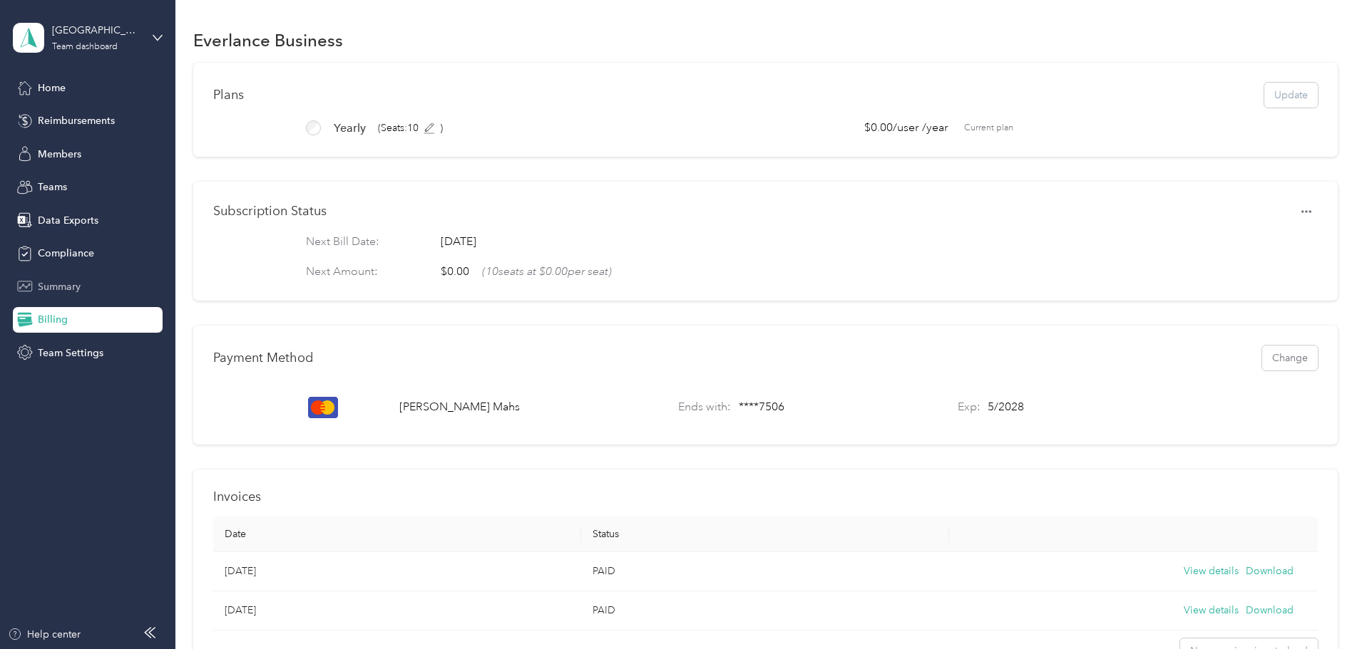
click at [58, 295] on div "Summary" at bounding box center [88, 287] width 150 height 26
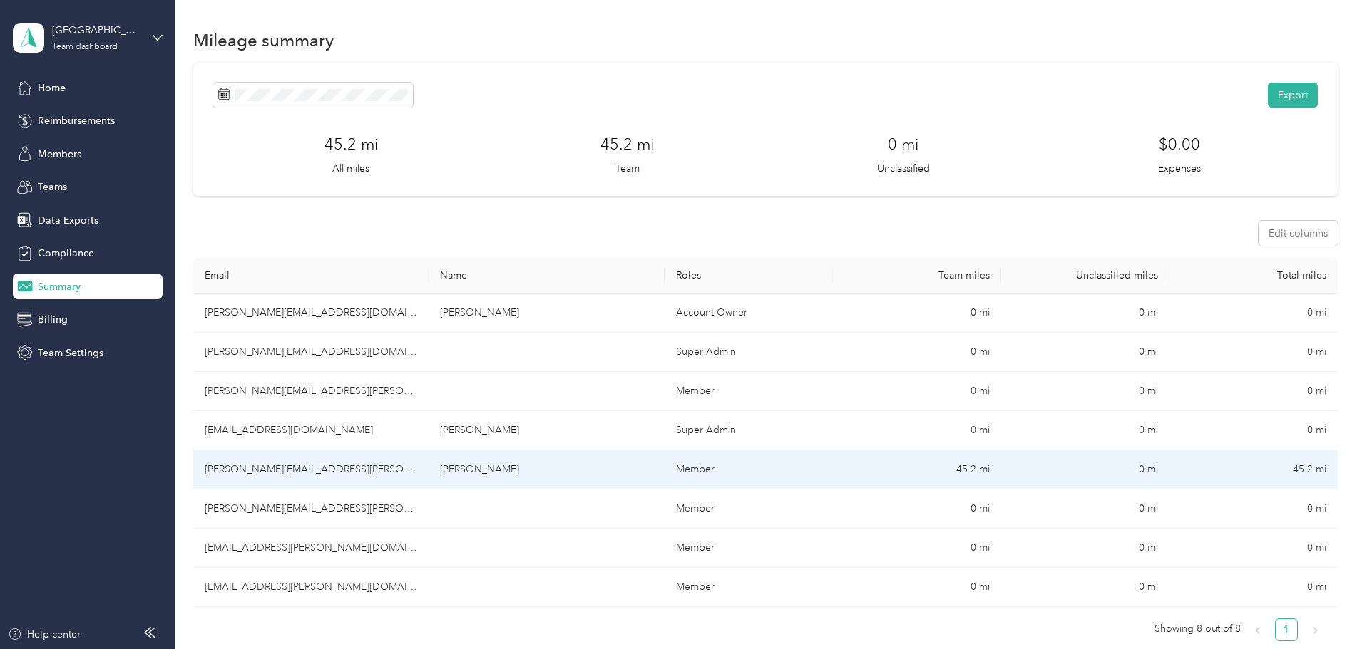
click at [778, 458] on td "Member" at bounding box center [748, 470] width 168 height 39
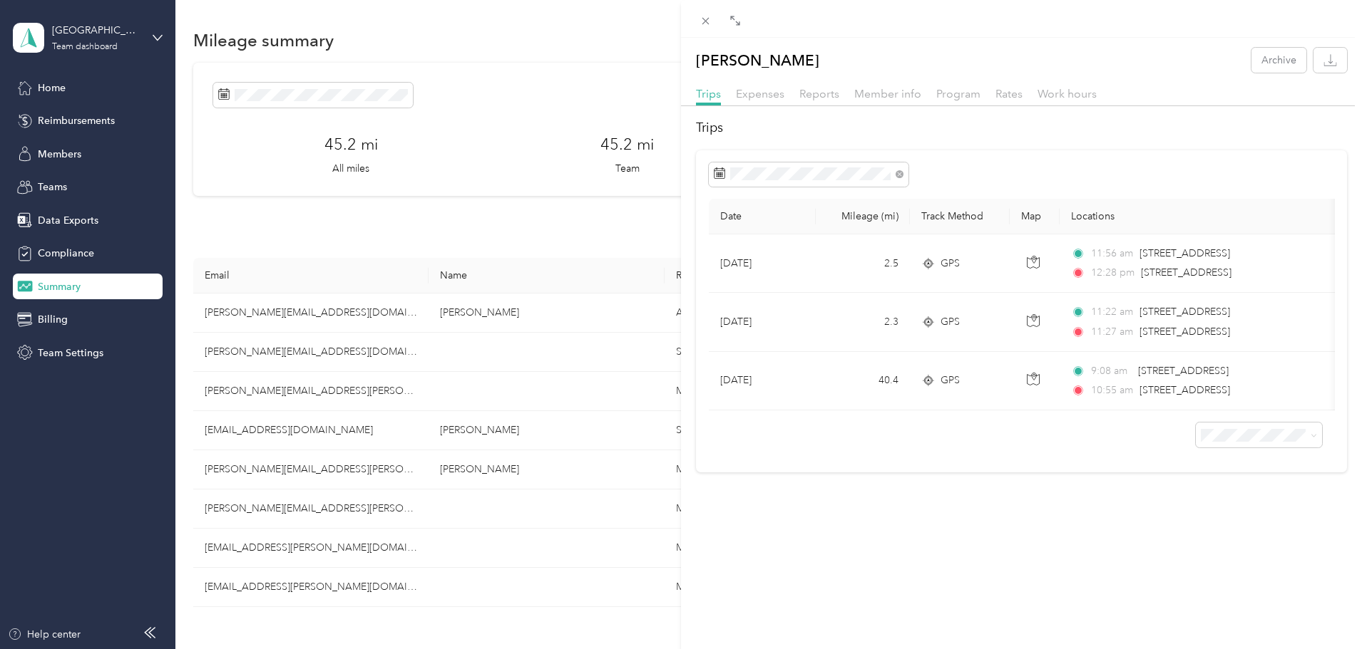
click at [1039, 120] on h2 "Trips" at bounding box center [1021, 127] width 651 height 19
